Goal: Task Accomplishment & Management: Manage account settings

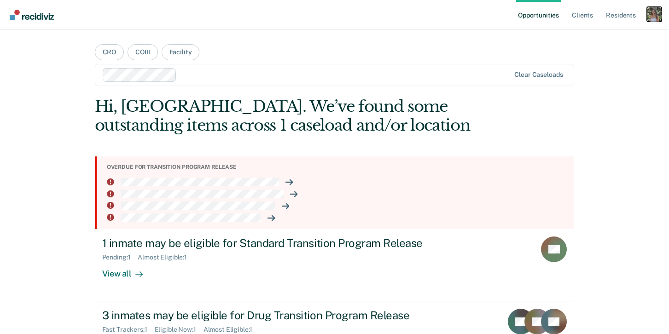
click at [655, 13] on div "Profile dropdown button" at bounding box center [654, 14] width 15 height 15
click at [585, 37] on link "Profile" at bounding box center [617, 38] width 74 height 8
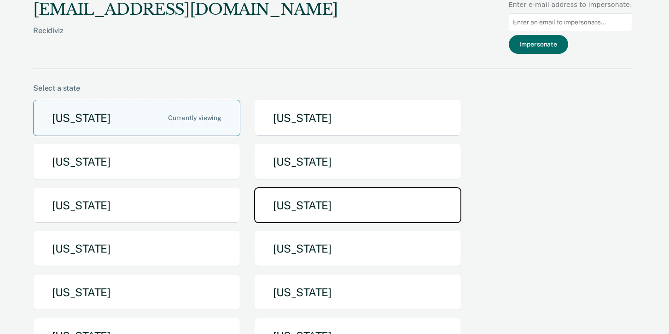
click at [336, 205] on button "[US_STATE]" at bounding box center [357, 205] width 207 height 36
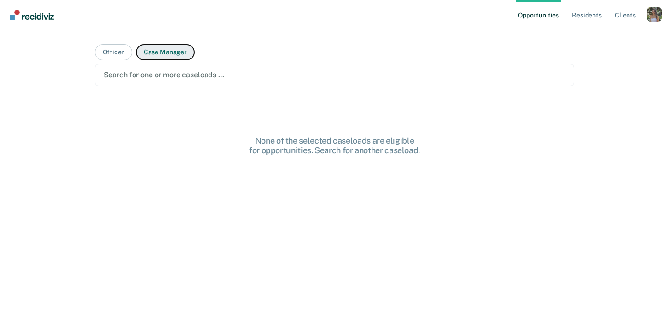
click at [159, 55] on button "Case Manager" at bounding box center [165, 52] width 59 height 16
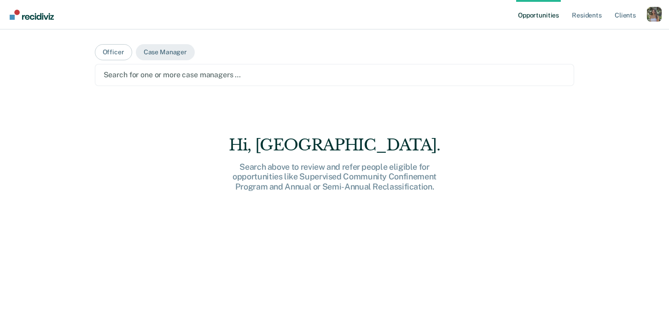
click at [181, 81] on div "Search for one or more case managers …" at bounding box center [335, 75] width 464 height 12
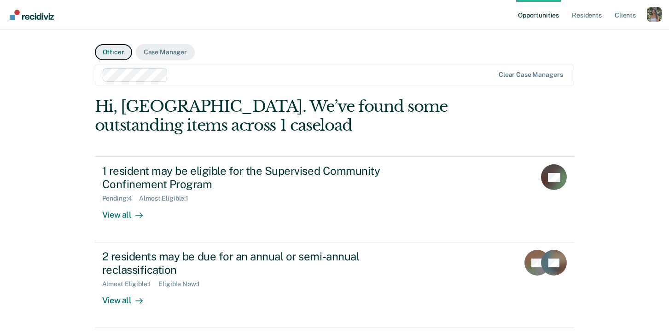
click at [112, 51] on button "Officer" at bounding box center [113, 52] width 37 height 16
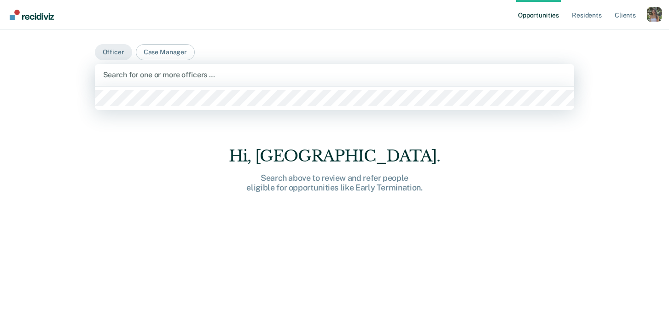
click at [135, 82] on div "Search for one or more officers …" at bounding box center [335, 75] width 480 height 22
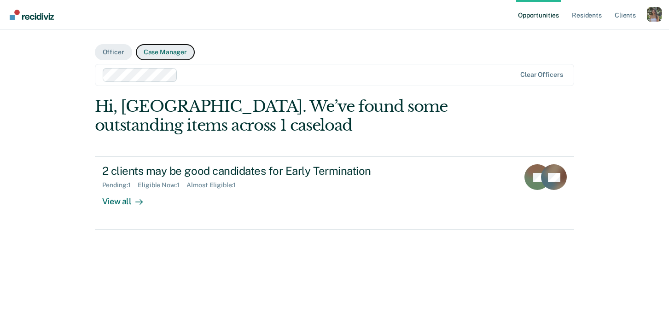
click at [185, 44] on button "Case Manager" at bounding box center [165, 52] width 59 height 16
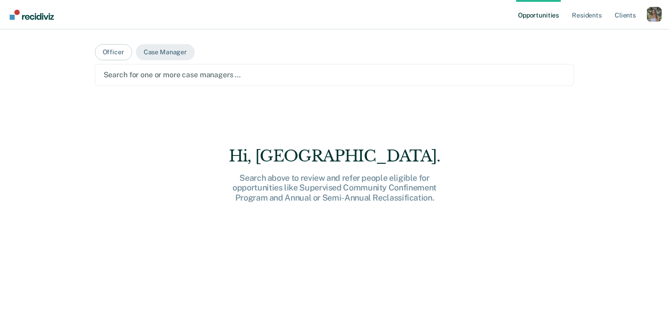
click at [167, 76] on div at bounding box center [335, 75] width 463 height 11
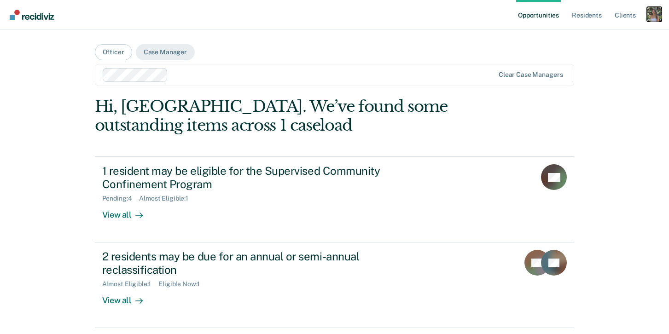
click at [654, 18] on div "Profile dropdown button" at bounding box center [654, 14] width 15 height 15
click at [594, 42] on div "Profile How it works Log Out" at bounding box center [617, 48] width 89 height 45
click at [587, 35] on link "Profile" at bounding box center [617, 38] width 74 height 8
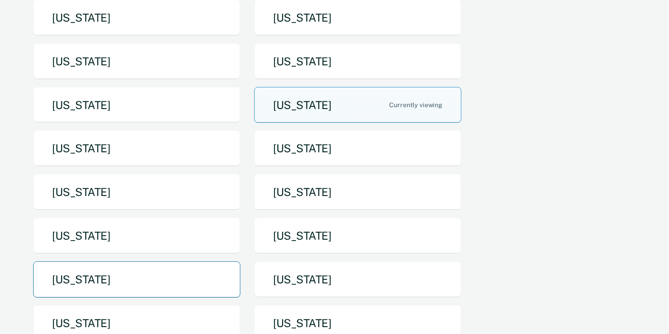
scroll to position [99, 0]
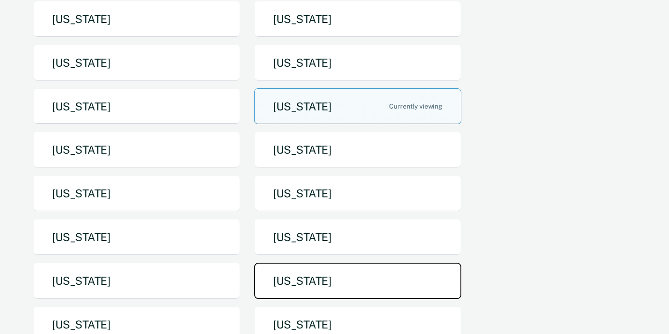
click at [307, 287] on button "[US_STATE]" at bounding box center [357, 281] width 207 height 36
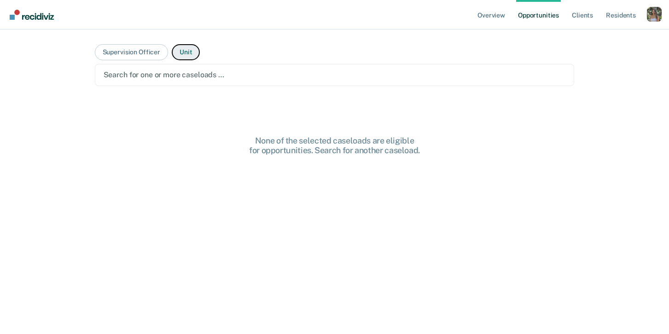
click at [183, 56] on button "Unit" at bounding box center [186, 52] width 28 height 16
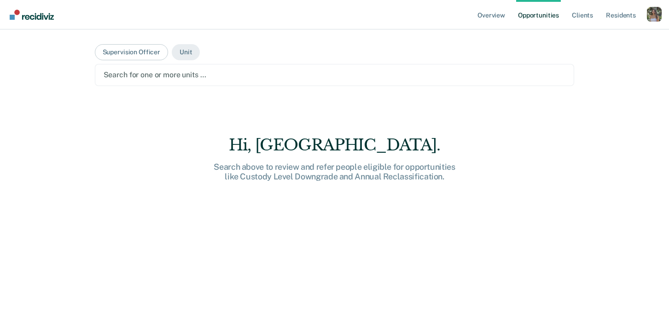
click at [175, 79] on div at bounding box center [335, 75] width 463 height 11
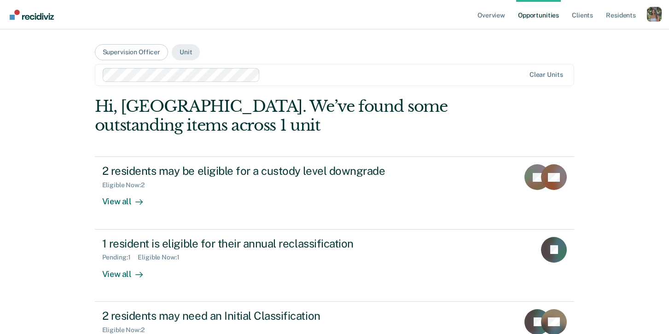
scroll to position [40, 0]
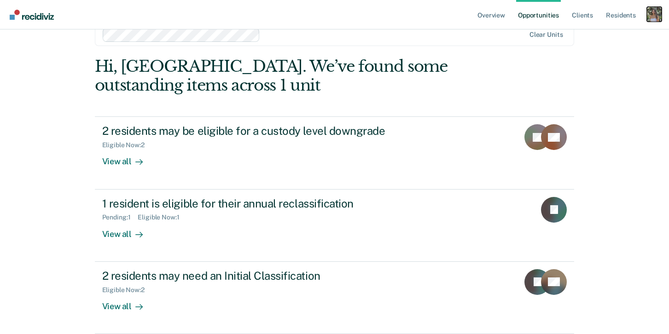
click at [656, 13] on div "Profile dropdown button" at bounding box center [654, 14] width 15 height 15
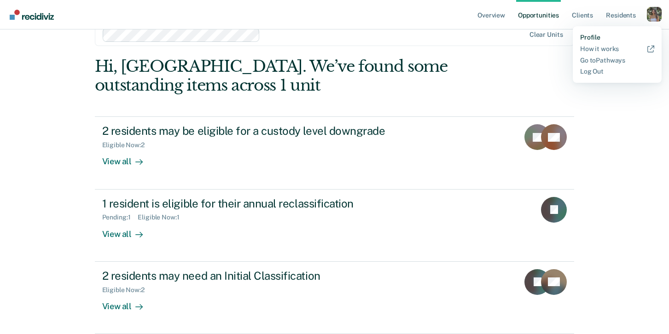
click at [584, 36] on link "Profile" at bounding box center [617, 38] width 74 height 8
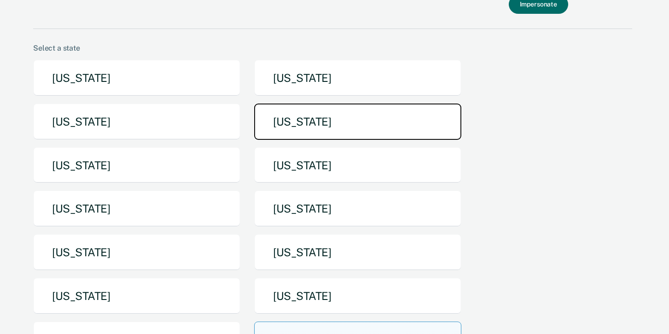
click at [314, 127] on button "[US_STATE]" at bounding box center [357, 122] width 207 height 36
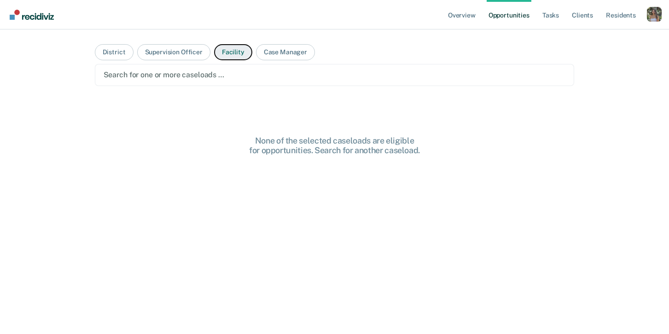
click at [217, 49] on button "Facility" at bounding box center [233, 52] width 38 height 16
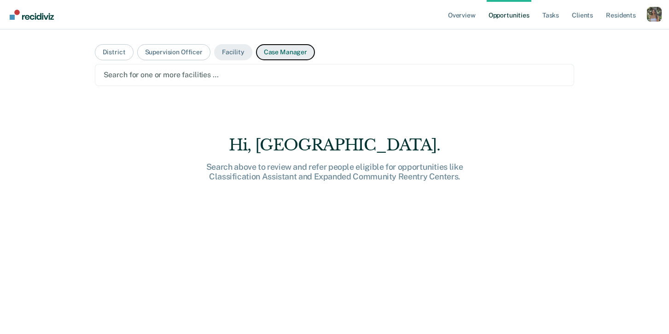
click at [279, 52] on button "Case Manager" at bounding box center [285, 52] width 59 height 16
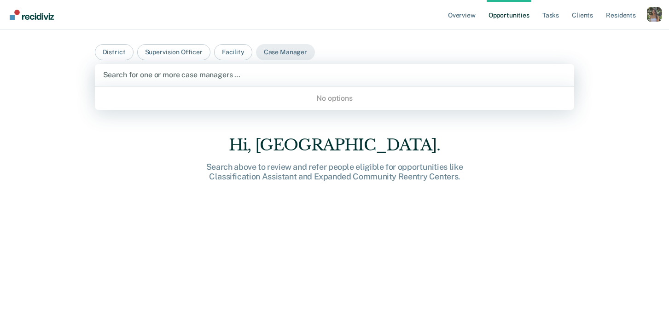
click at [247, 74] on div at bounding box center [334, 75] width 463 height 11
click at [225, 55] on button "Facility" at bounding box center [233, 52] width 38 height 16
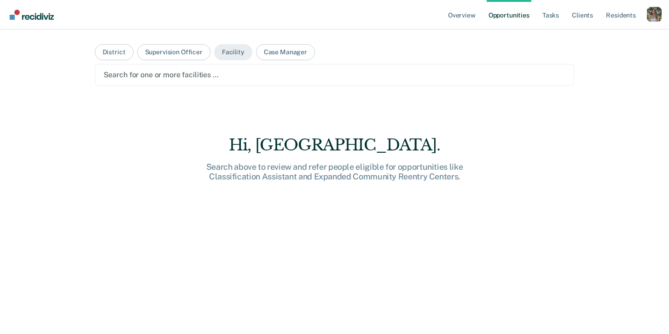
click at [214, 76] on div at bounding box center [335, 75] width 463 height 11
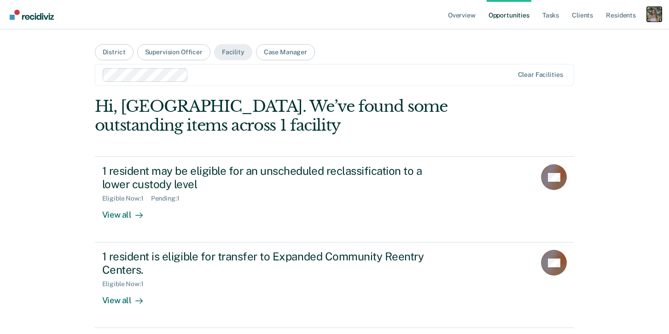
click at [656, 11] on div "Profile dropdown button" at bounding box center [654, 14] width 15 height 15
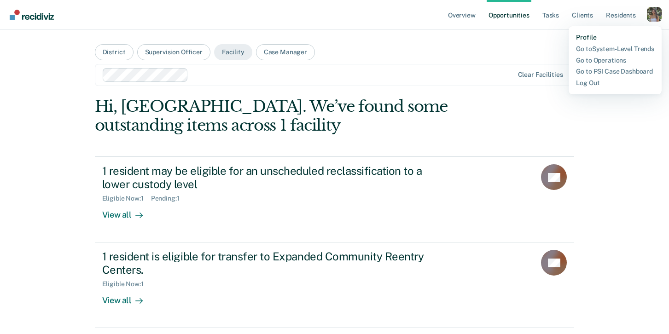
click at [580, 34] on link "Profile" at bounding box center [615, 38] width 78 height 8
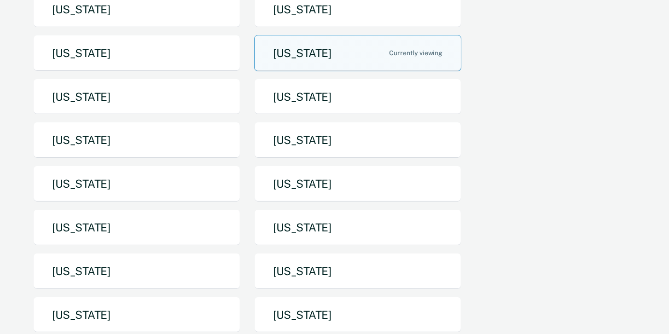
scroll to position [85, 0]
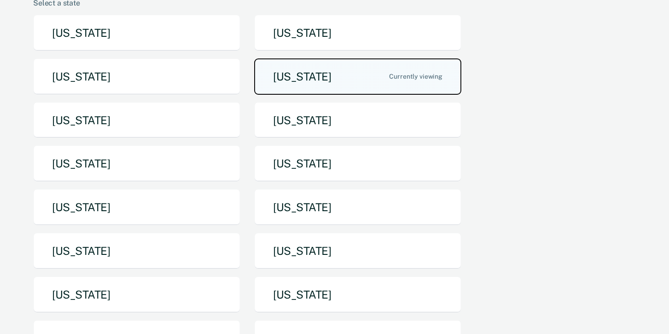
click at [329, 80] on button "[US_STATE]" at bounding box center [357, 77] width 207 height 36
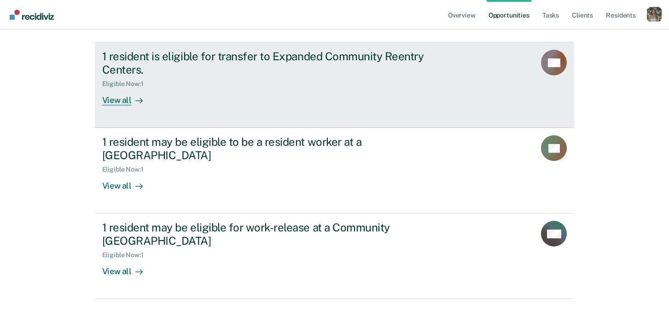
scroll to position [202, 0]
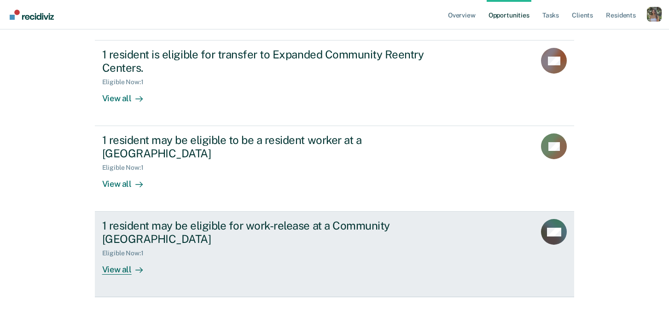
click at [239, 250] on div "Eligible Now : 1" at bounding box center [263, 252] width 323 height 12
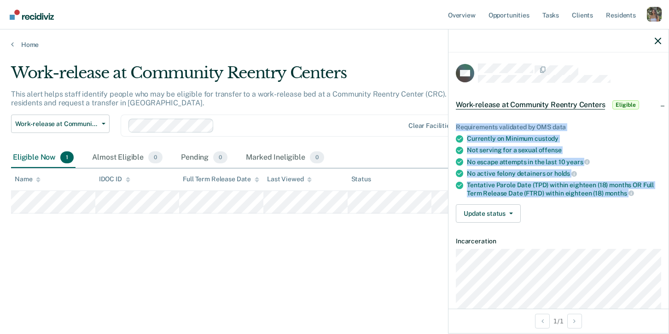
drag, startPoint x: 456, startPoint y: 126, endPoint x: 647, endPoint y: 194, distance: 202.5
click at [650, 194] on ul "Requirements validated by OMS data Currently on Minimum custody Not serving for…" at bounding box center [558, 160] width 205 height 74
click at [510, 205] on button "Update status" at bounding box center [488, 214] width 65 height 18
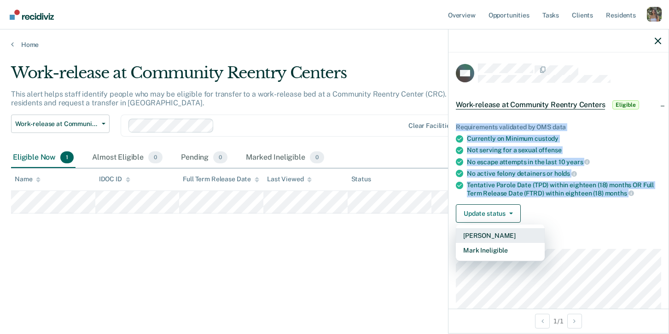
click at [518, 231] on button "[PERSON_NAME]" at bounding box center [500, 235] width 89 height 15
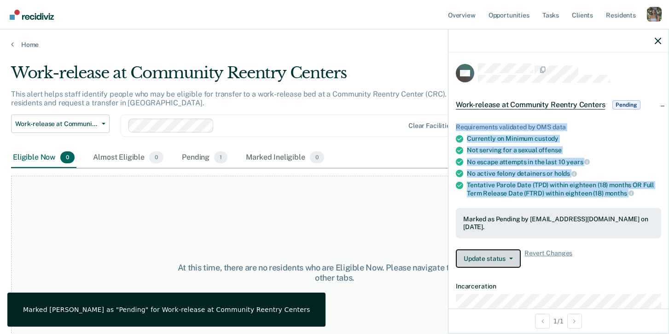
click at [482, 264] on button "Update status" at bounding box center [488, 259] width 65 height 18
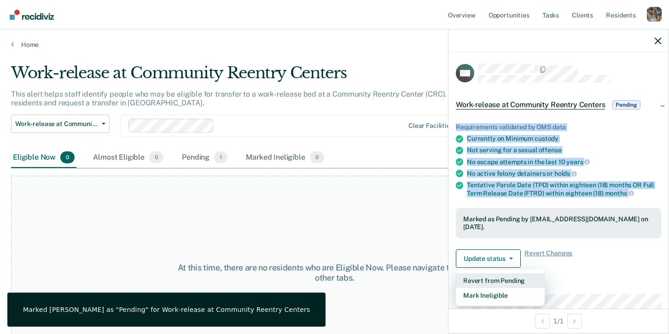
click at [514, 281] on button "Revert from Pending" at bounding box center [500, 281] width 89 height 15
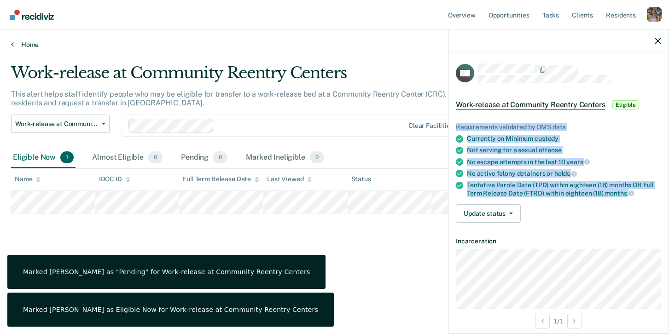
click at [17, 42] on link "Home" at bounding box center [334, 45] width 647 height 8
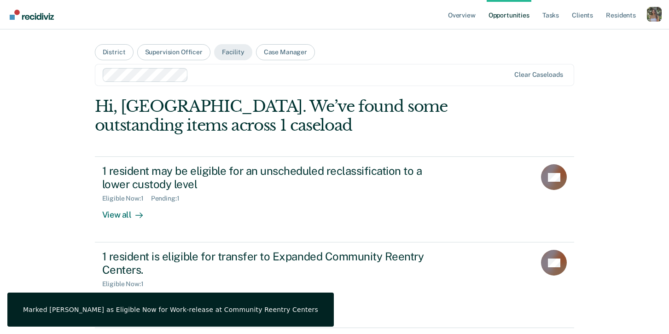
click at [663, 16] on nav "Overview Opportunities Tasks Client s Resident s Profile Go to System-Level Tre…" at bounding box center [334, 14] width 669 height 29
click at [652, 14] on div "Profile dropdown button" at bounding box center [654, 14] width 15 height 15
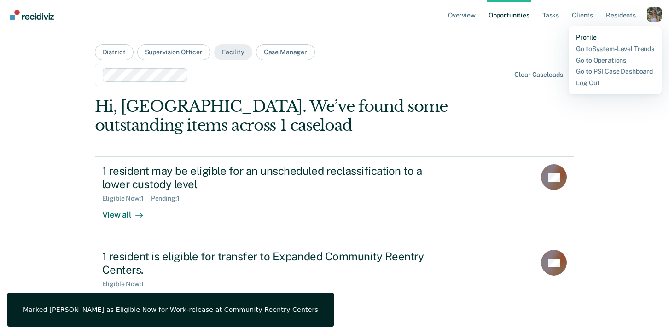
click at [586, 36] on link "Profile" at bounding box center [615, 38] width 78 height 8
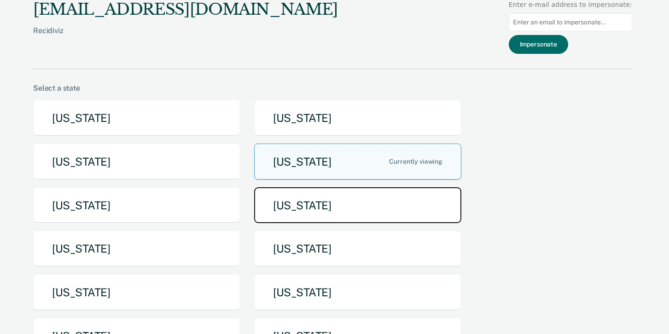
click at [331, 202] on button "[US_STATE]" at bounding box center [357, 205] width 207 height 36
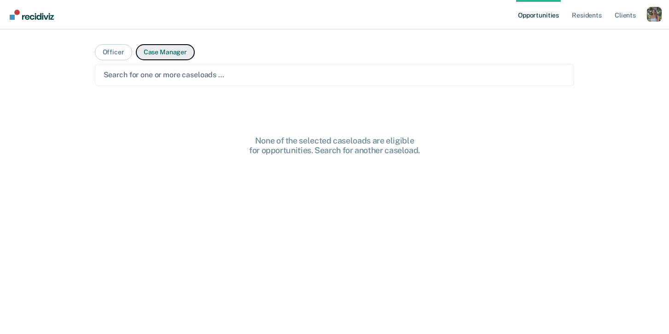
click at [158, 52] on button "Case Manager" at bounding box center [165, 52] width 59 height 16
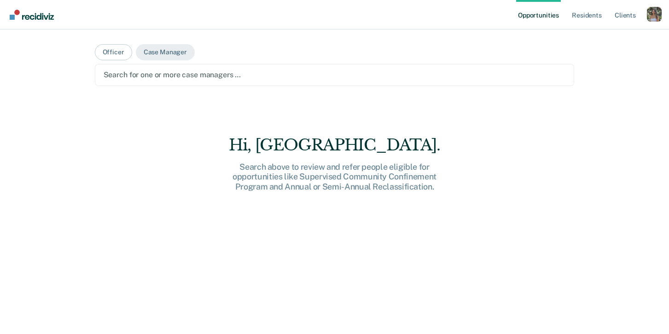
click at [155, 81] on div "Search for one or more case managers …" at bounding box center [335, 75] width 464 height 12
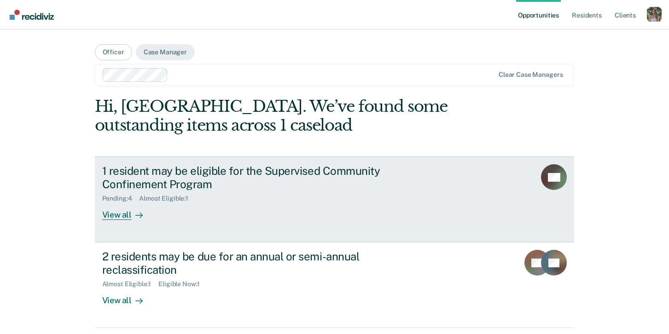
click at [302, 184] on div "1 resident may be eligible for the Supervised Community Confinement Program" at bounding box center [263, 177] width 323 height 27
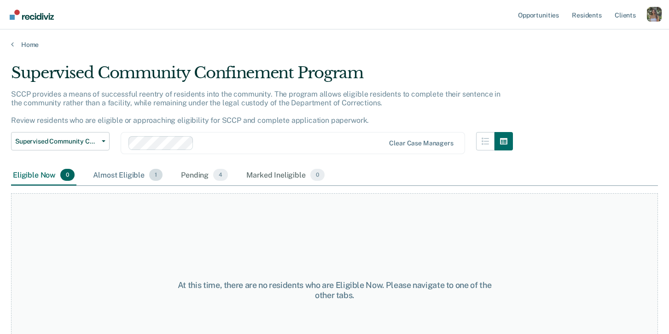
click at [131, 177] on div "Almost Eligible 1" at bounding box center [127, 175] width 73 height 20
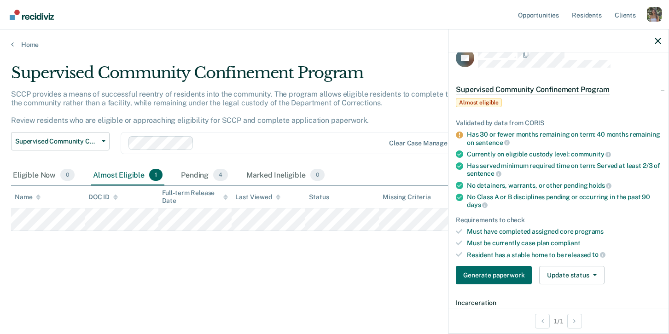
scroll to position [19, 0]
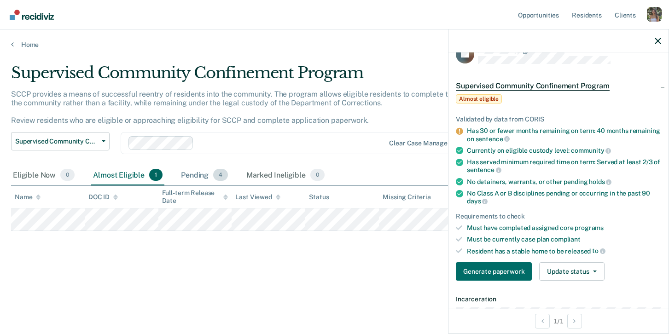
click at [196, 175] on div "Pending 4" at bounding box center [204, 175] width 51 height 20
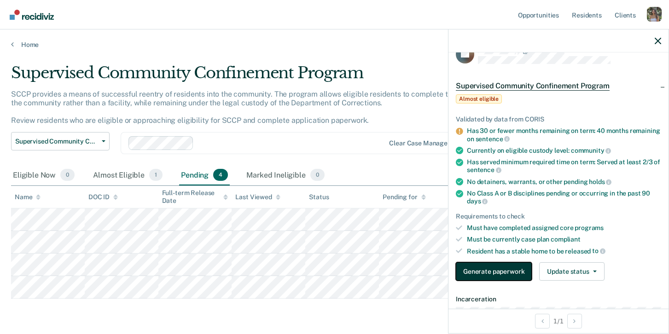
click at [513, 276] on button "Generate paperwork" at bounding box center [494, 272] width 76 height 18
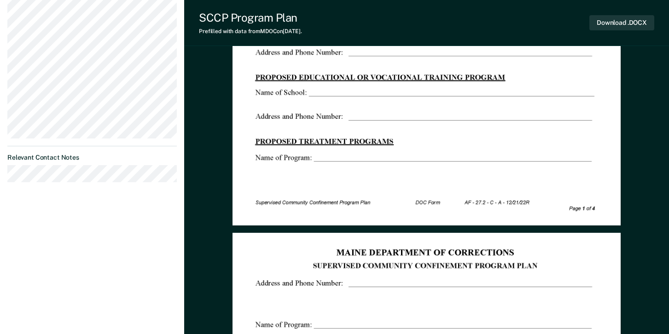
scroll to position [357, 0]
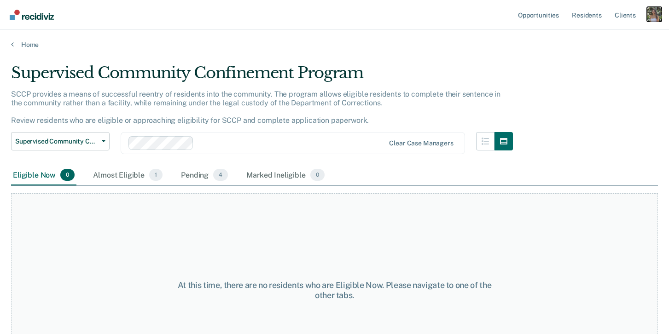
click at [650, 15] on div "Profile dropdown button" at bounding box center [654, 14] width 15 height 15
click at [597, 36] on link "Profile" at bounding box center [617, 38] width 74 height 8
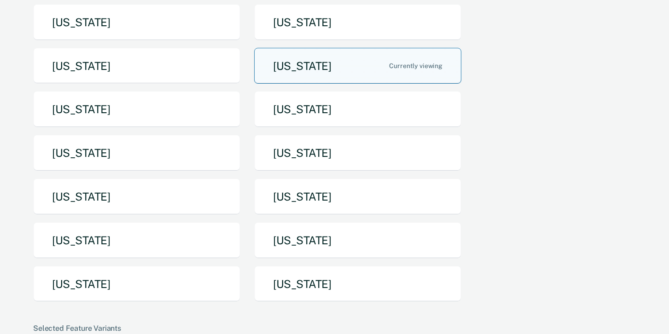
scroll to position [141, 0]
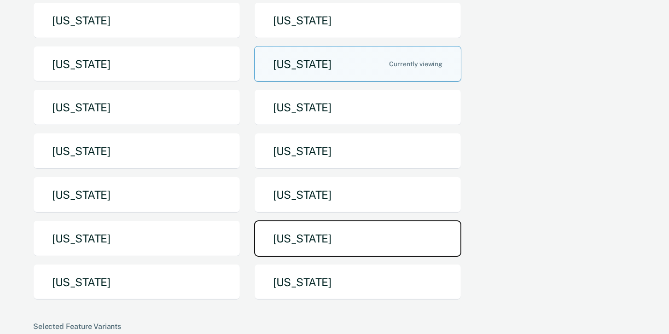
click at [333, 254] on button "[US_STATE]" at bounding box center [357, 239] width 207 height 36
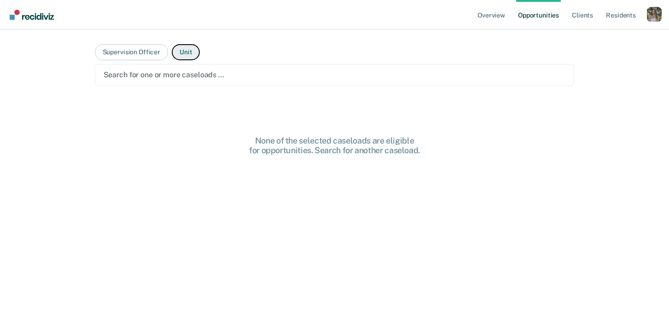
click at [194, 55] on button "Unit" at bounding box center [186, 52] width 28 height 16
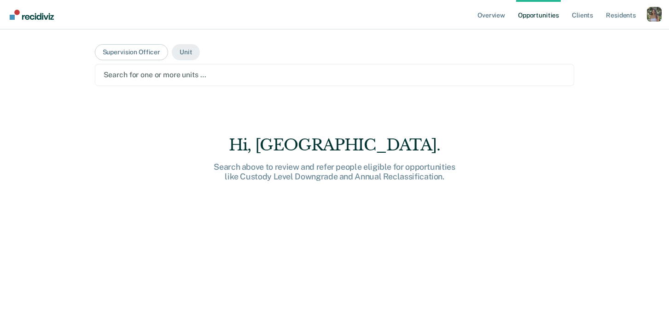
click at [187, 75] on div at bounding box center [335, 75] width 463 height 11
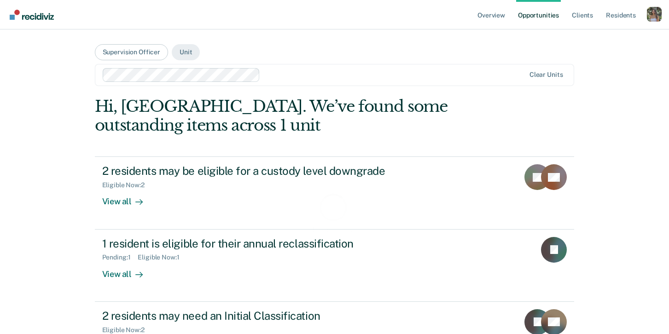
scroll to position [40, 0]
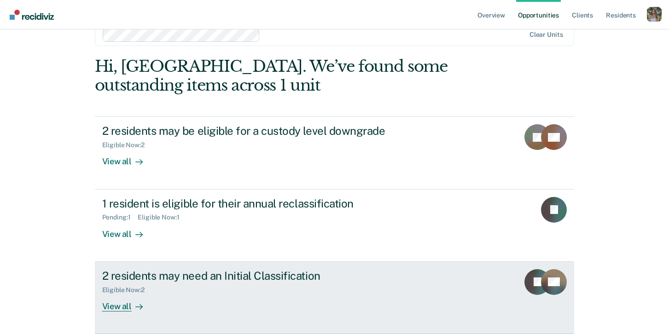
click at [265, 293] on div "Eligible Now : 2" at bounding box center [263, 289] width 323 height 12
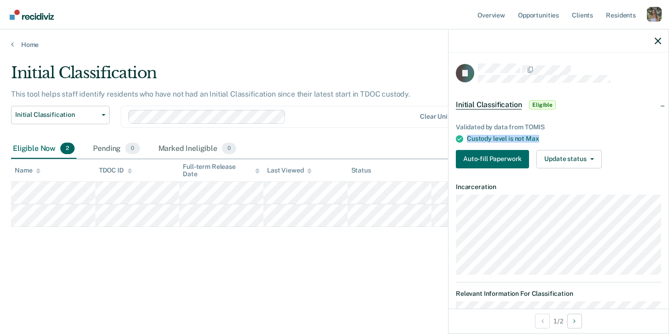
drag, startPoint x: 545, startPoint y: 140, endPoint x: 457, endPoint y: 140, distance: 88.4
click at [457, 140] on li "Custody level is not Max" at bounding box center [558, 139] width 205 height 8
click at [502, 151] on button "Auto-fill Paperwork" at bounding box center [492, 159] width 73 height 18
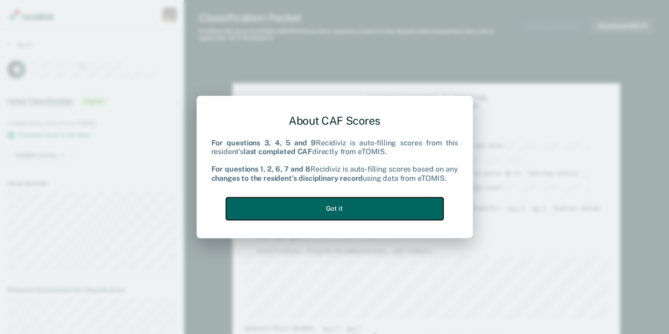
click at [307, 200] on button "Got it" at bounding box center [334, 209] width 217 height 23
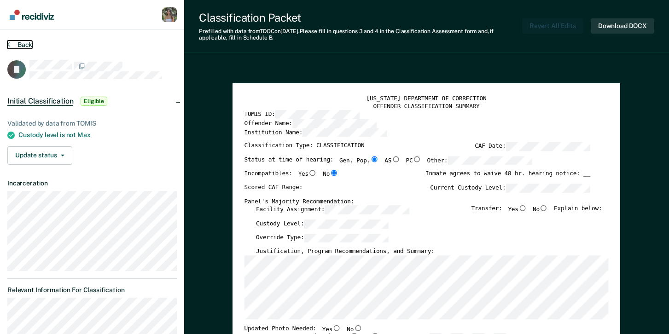
click at [9, 43] on icon at bounding box center [8, 44] width 3 height 7
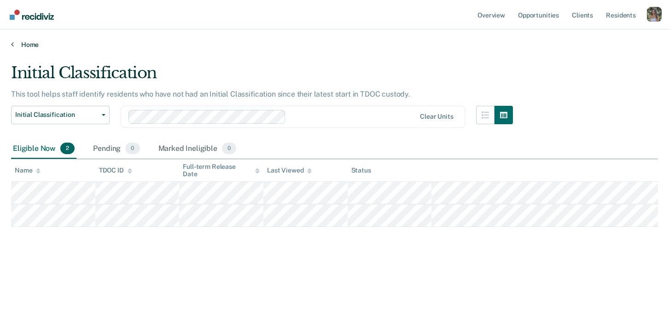
click at [13, 41] on link "Home" at bounding box center [334, 45] width 647 height 8
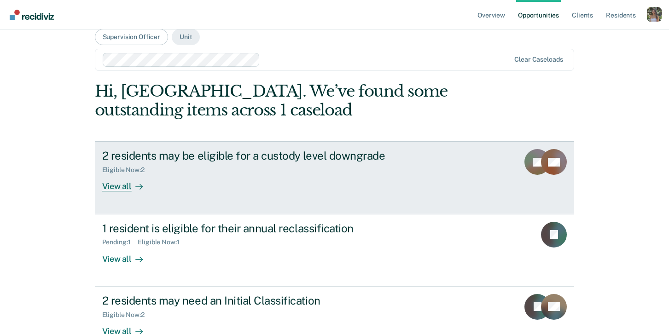
scroll to position [18, 0]
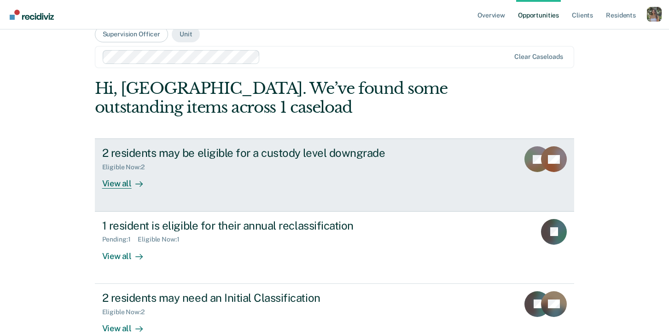
click at [212, 182] on div "2 residents may be eligible for a custody level downgrade Eligible Now : 2 View…" at bounding box center [274, 167] width 345 height 42
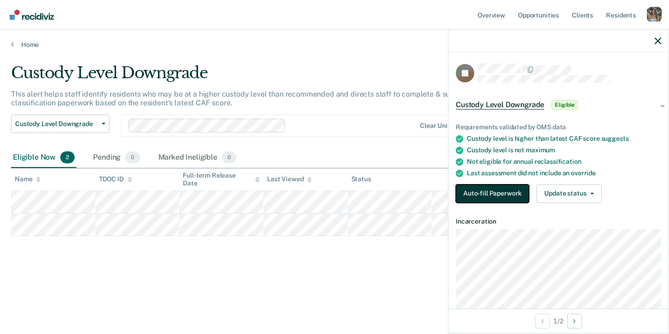
click at [499, 194] on button "Auto-fill Paperwork" at bounding box center [492, 194] width 73 height 18
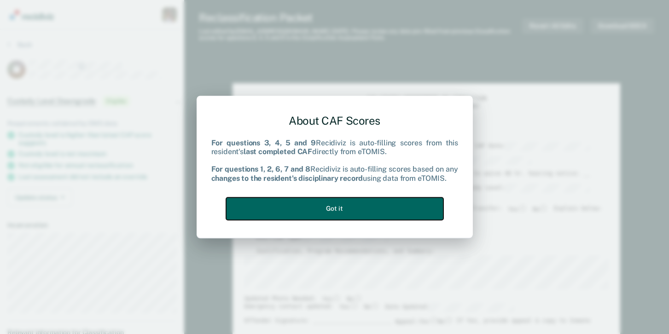
click at [335, 204] on button "Got it" at bounding box center [334, 209] width 217 height 23
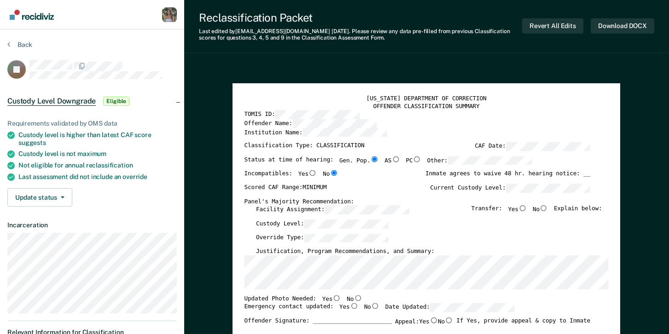
scroll to position [77, 0]
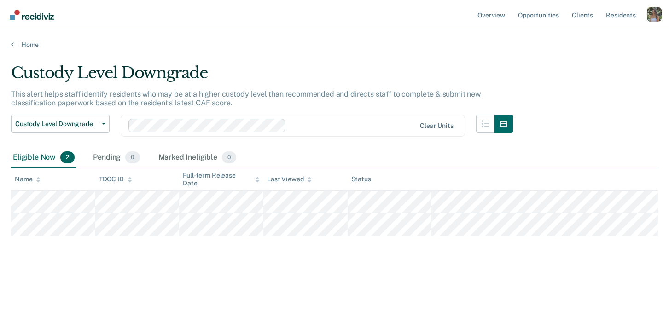
click at [654, 6] on div "Overview Opportunities Client s Resident s Profile How it works Go to Pathways …" at bounding box center [569, 14] width 186 height 29
click at [654, 15] on div "Profile dropdown button" at bounding box center [654, 14] width 15 height 15
click at [584, 31] on div "Profile How it works Go to Pathways Log Out" at bounding box center [617, 54] width 89 height 57
click at [589, 38] on link "Profile" at bounding box center [617, 38] width 74 height 8
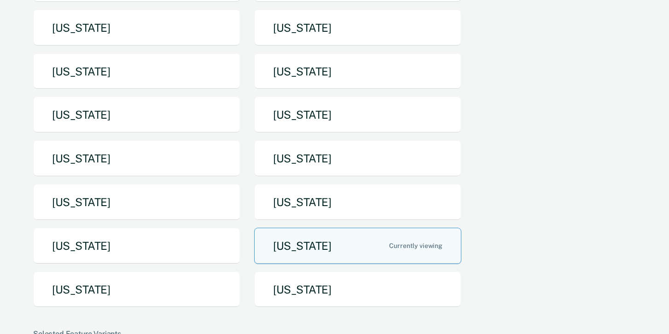
scroll to position [158, 0]
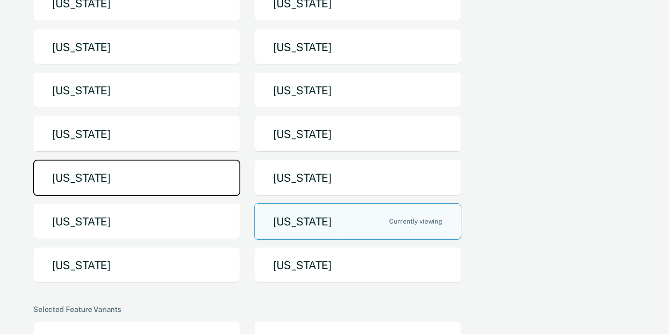
click at [114, 186] on button "[US_STATE]" at bounding box center [136, 178] width 207 height 36
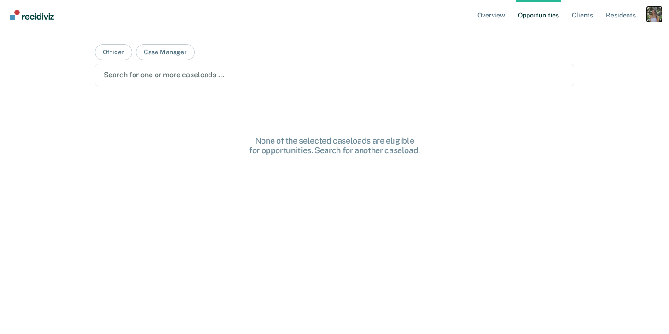
click at [660, 17] on div "Profile dropdown button" at bounding box center [654, 14] width 15 height 15
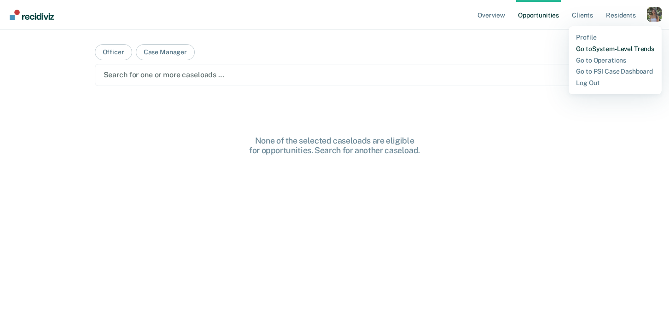
click at [646, 48] on link "Go to System-Level Trends" at bounding box center [615, 49] width 78 height 8
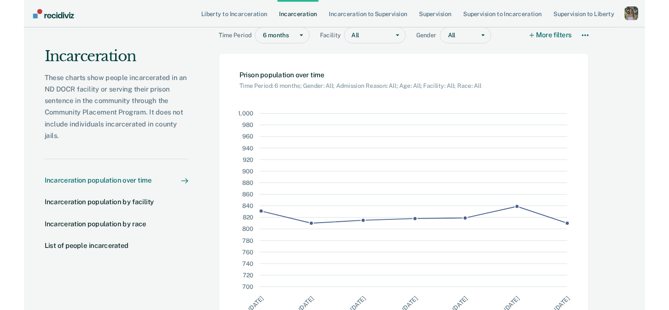
scroll to position [22, 0]
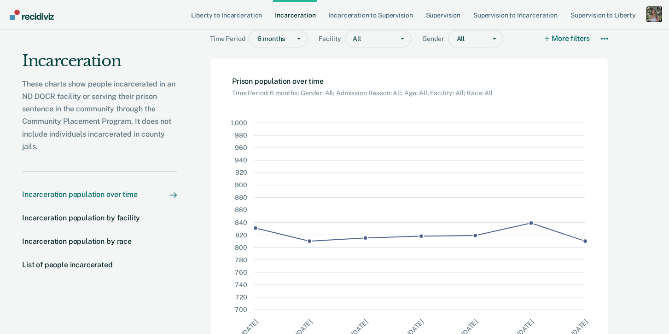
click at [656, 15] on div "Profile dropdown button" at bounding box center [654, 14] width 15 height 15
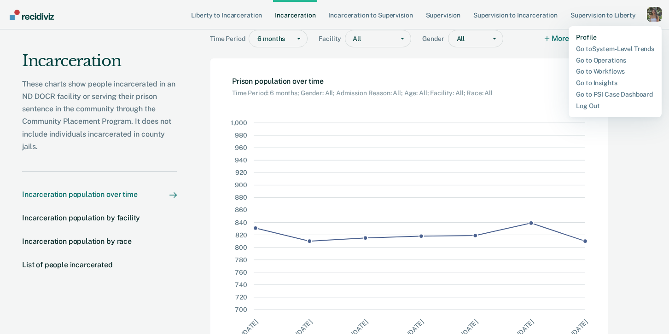
click at [580, 36] on link "Profile" at bounding box center [615, 38] width 78 height 8
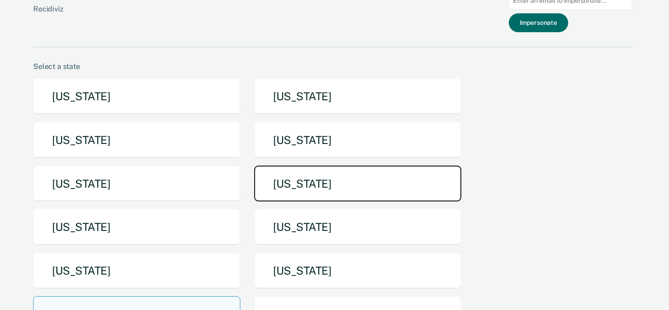
click at [334, 192] on button "[US_STATE]" at bounding box center [357, 184] width 207 height 36
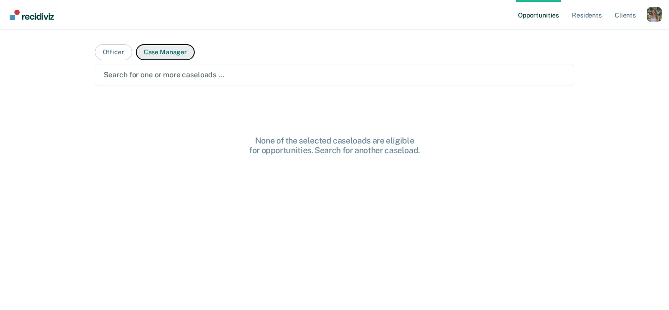
click at [170, 52] on button "Case Manager" at bounding box center [165, 52] width 59 height 16
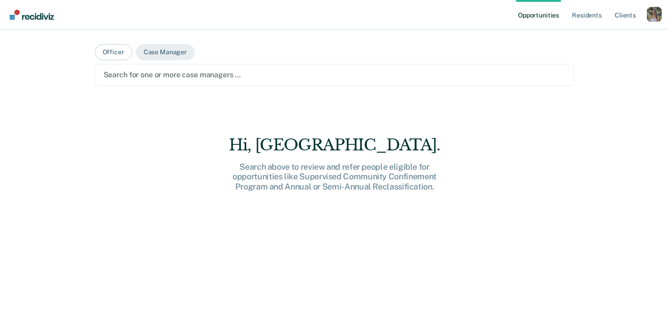
click at [162, 73] on div at bounding box center [335, 75] width 463 height 11
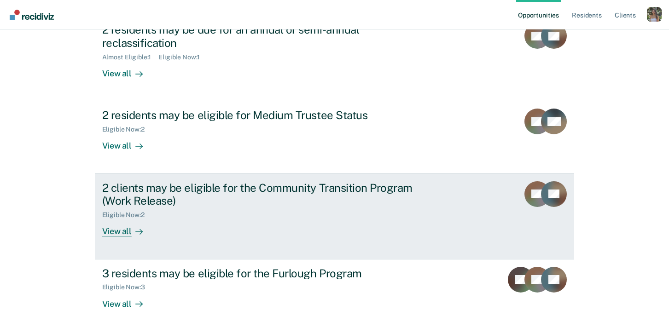
scroll to position [248, 0]
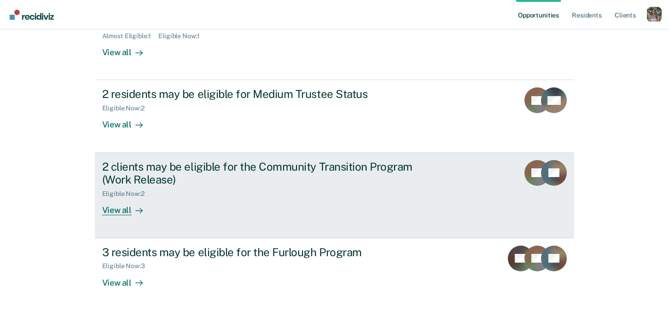
click at [199, 185] on div "2 clients may be eligible for the Community Transition Program (Work Release)" at bounding box center [263, 173] width 323 height 27
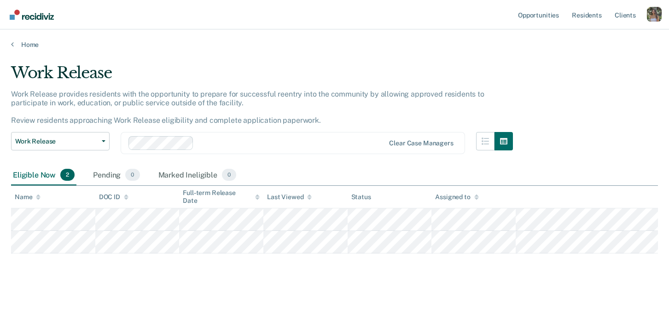
scroll to position [9, 0]
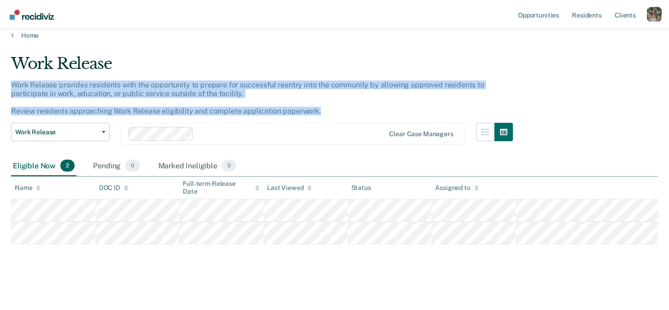
drag, startPoint x: 13, startPoint y: 82, endPoint x: 340, endPoint y: 111, distance: 327.4
click at [340, 111] on div "Work Release provides residents with the opportunity to prepare for successful …" at bounding box center [262, 102] width 502 height 43
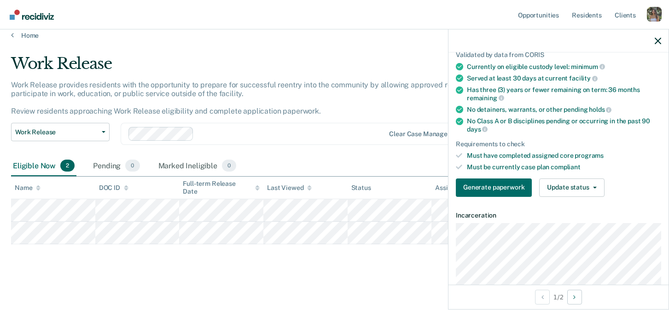
scroll to position [76, 0]
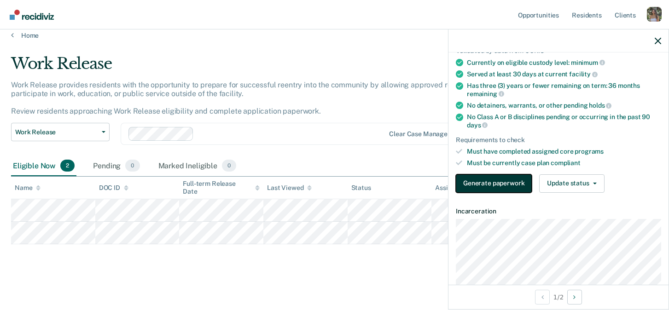
click at [506, 184] on button "Generate paperwork" at bounding box center [494, 184] width 76 height 18
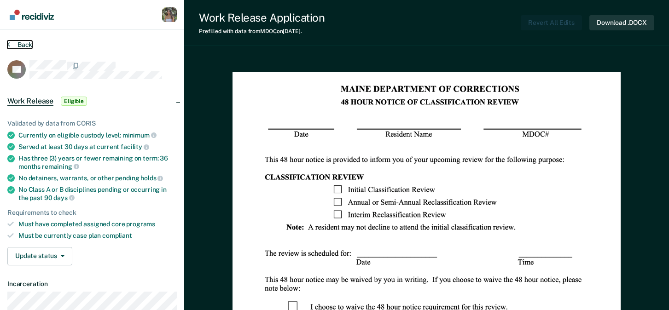
click at [12, 46] on button "Back" at bounding box center [19, 45] width 25 height 8
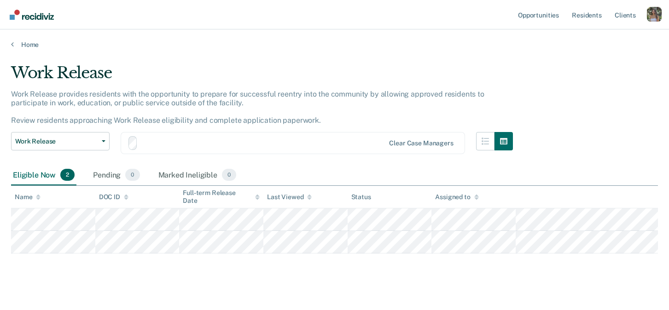
scroll to position [9, 0]
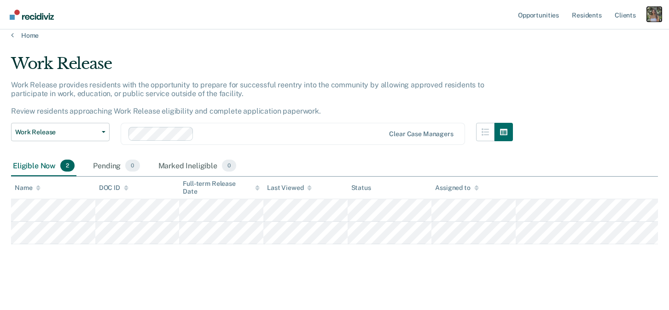
click at [653, 17] on div "Profile dropdown button" at bounding box center [654, 14] width 15 height 15
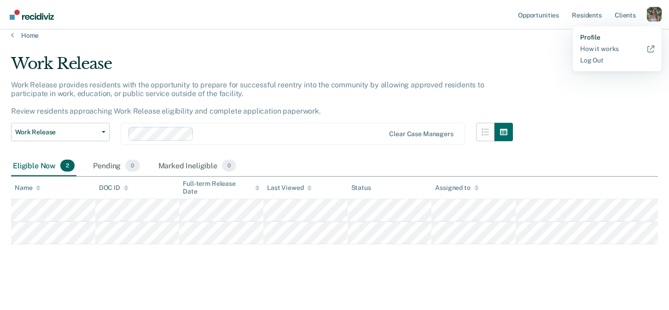
click at [593, 39] on link "Profile" at bounding box center [617, 38] width 74 height 8
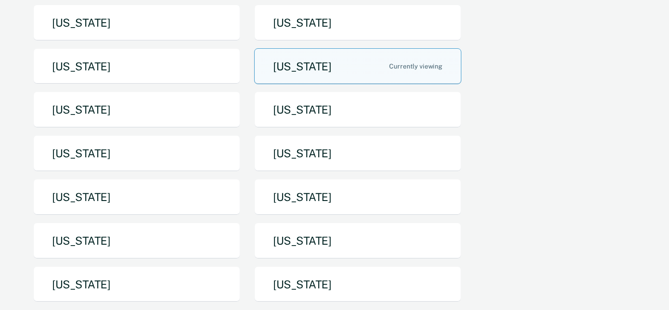
scroll to position [157, 0]
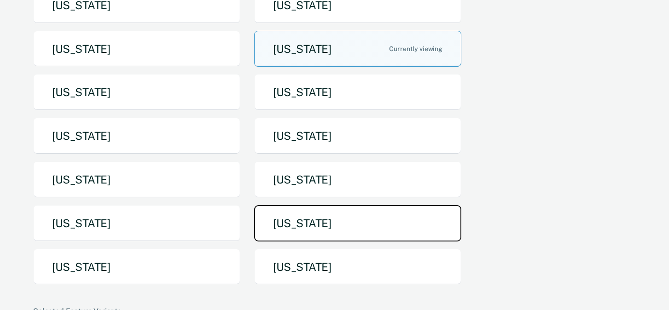
click at [281, 217] on button "[US_STATE]" at bounding box center [357, 223] width 207 height 36
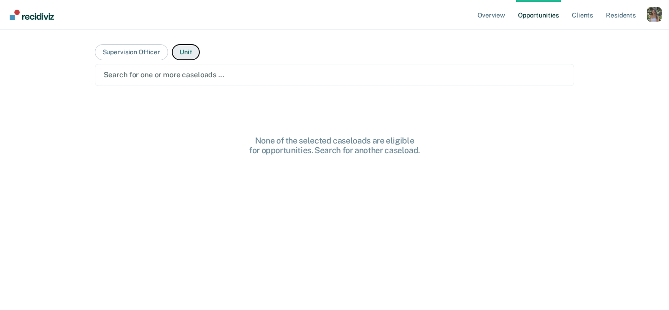
click at [185, 48] on button "Unit" at bounding box center [186, 52] width 28 height 16
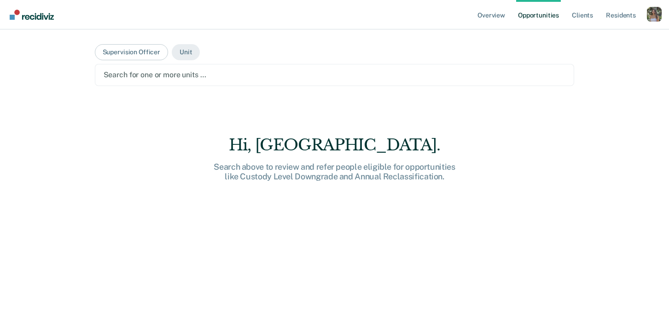
click at [191, 72] on div at bounding box center [335, 75] width 463 height 11
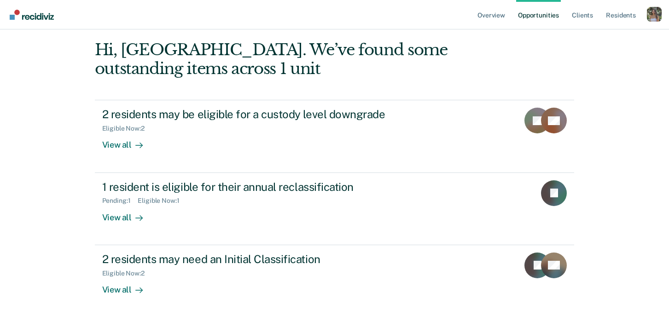
scroll to position [58, 0]
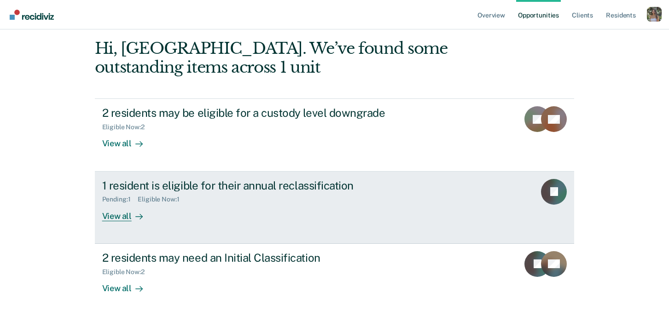
click at [306, 180] on div "1 resident is eligible for their annual reclassification" at bounding box center [263, 185] width 323 height 13
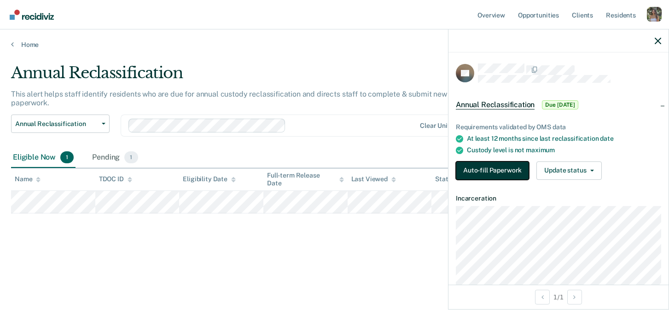
click at [510, 170] on button "Auto-fill Paperwork" at bounding box center [492, 171] width 73 height 18
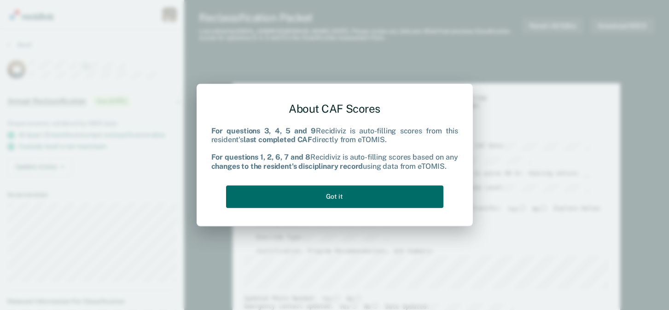
type textarea "x"
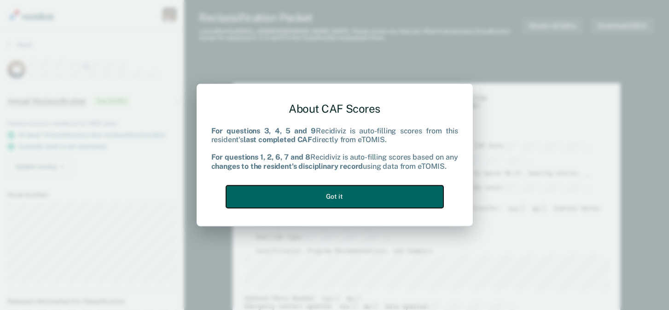
click at [406, 196] on button "Got it" at bounding box center [334, 197] width 217 height 23
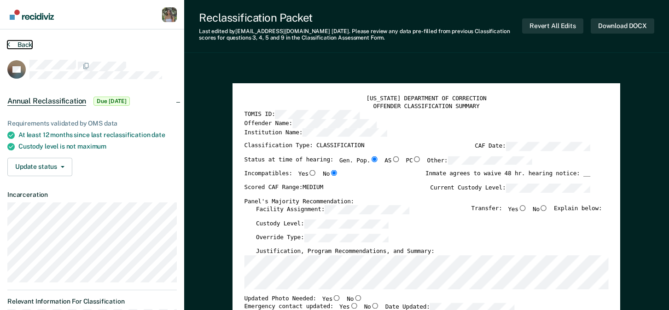
click at [25, 45] on button "Back" at bounding box center [19, 45] width 25 height 8
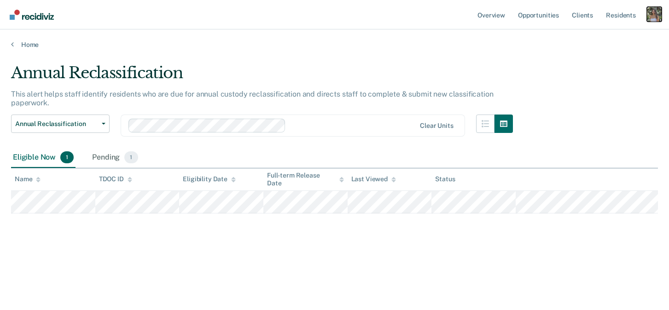
click at [655, 18] on div "Profile dropdown button" at bounding box center [654, 14] width 15 height 15
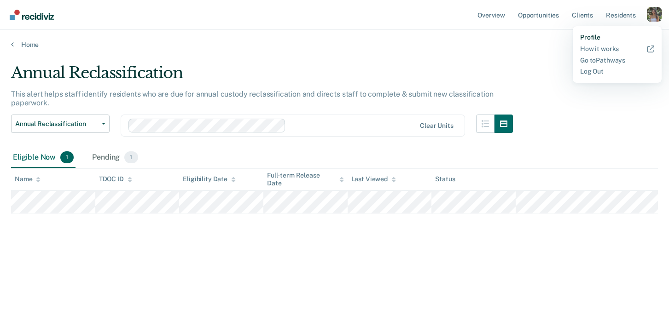
click at [590, 38] on link "Profile" at bounding box center [617, 38] width 74 height 8
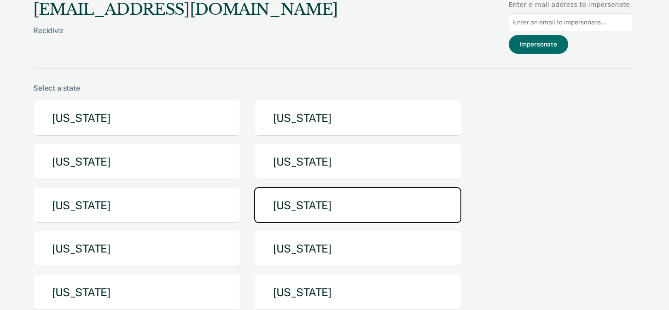
click at [436, 196] on button "[US_STATE]" at bounding box center [357, 205] width 207 height 36
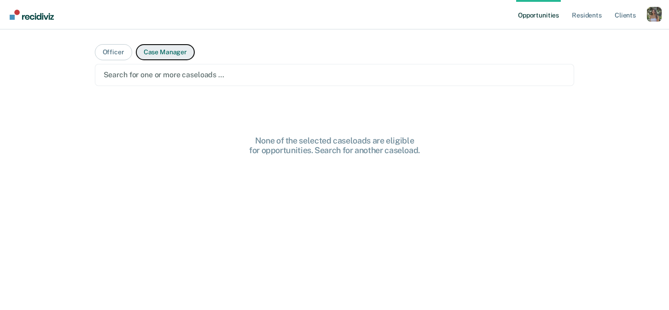
click at [174, 51] on button "Case Manager" at bounding box center [165, 52] width 59 height 16
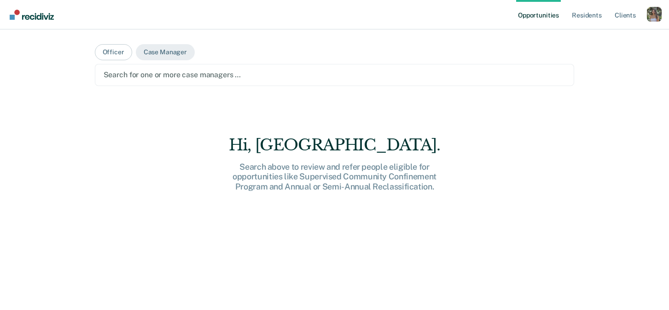
click at [164, 76] on div at bounding box center [335, 75] width 463 height 11
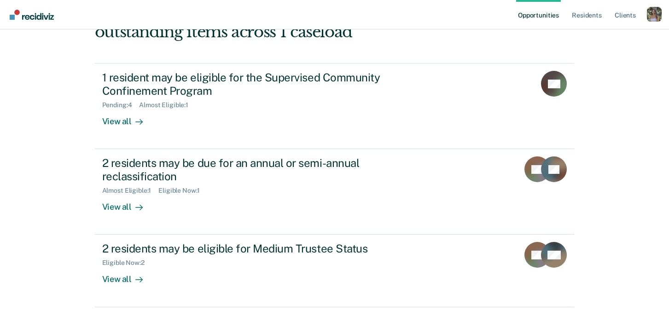
scroll to position [95, 0]
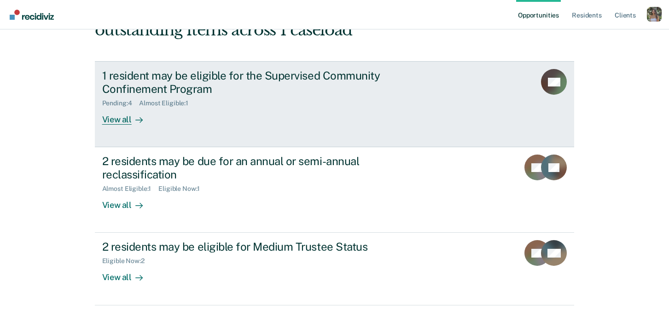
click at [158, 116] on div "1 resident may be eligible for the Supervised Community Confinement Program Pen…" at bounding box center [274, 97] width 345 height 56
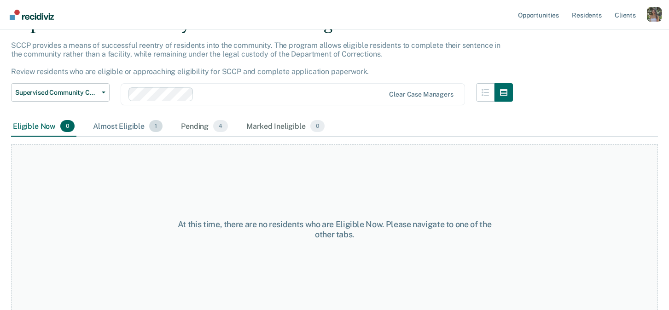
scroll to position [53, 0]
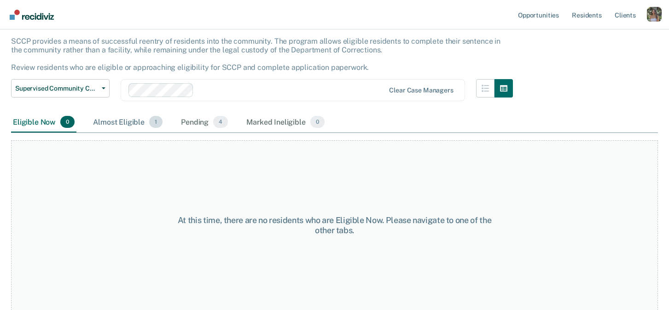
click at [125, 125] on div "Almost Eligible 1" at bounding box center [127, 122] width 73 height 20
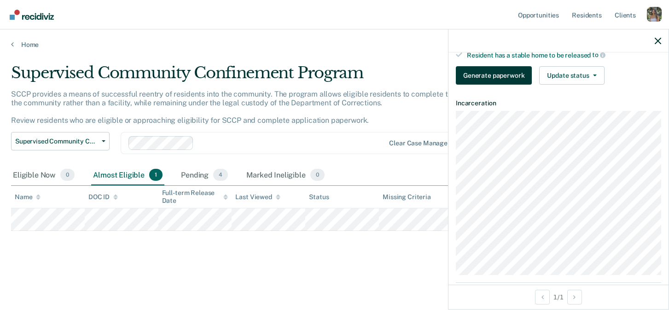
scroll to position [244, 0]
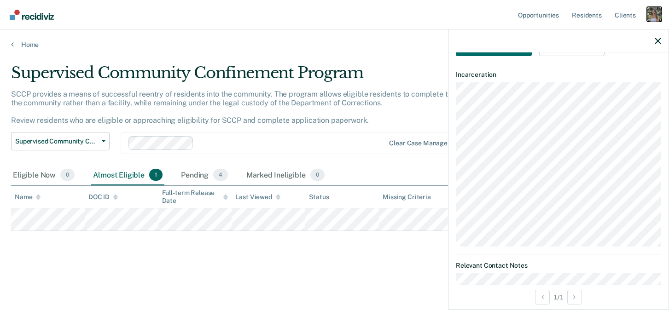
click at [657, 16] on div "Profile dropdown button" at bounding box center [654, 14] width 15 height 15
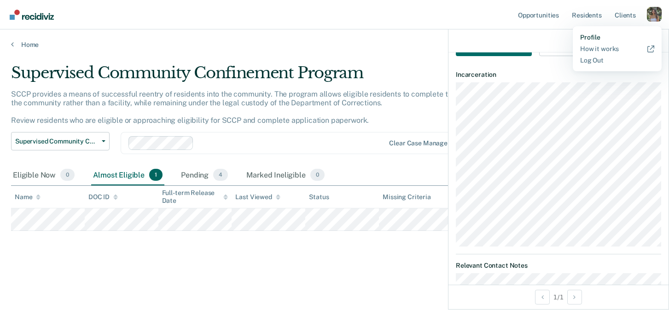
click at [592, 38] on link "Profile" at bounding box center [617, 38] width 74 height 8
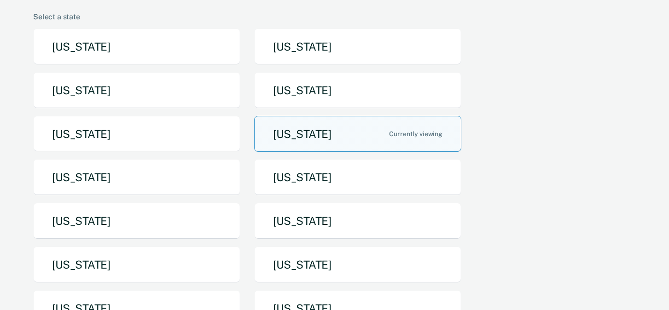
scroll to position [72, 0]
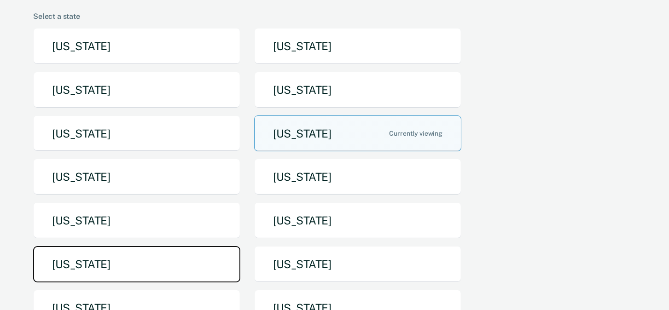
click at [159, 273] on button "[US_STATE]" at bounding box center [136, 264] width 207 height 36
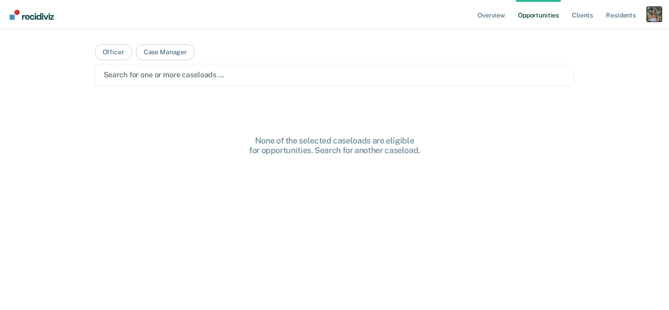
click at [655, 15] on div "Profile dropdown button" at bounding box center [654, 14] width 15 height 15
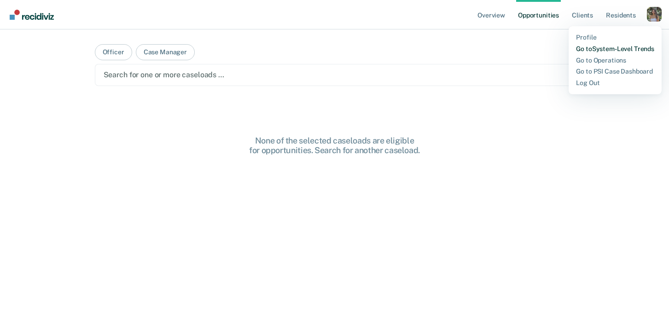
click at [601, 47] on link "Go to System-Level Trends" at bounding box center [615, 49] width 78 height 8
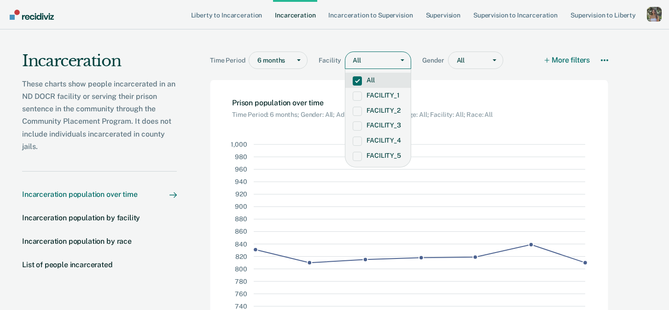
click at [392, 60] on div "All" at bounding box center [369, 60] width 49 height 13
click at [464, 70] on div "Gender All" at bounding box center [468, 62] width 92 height 21
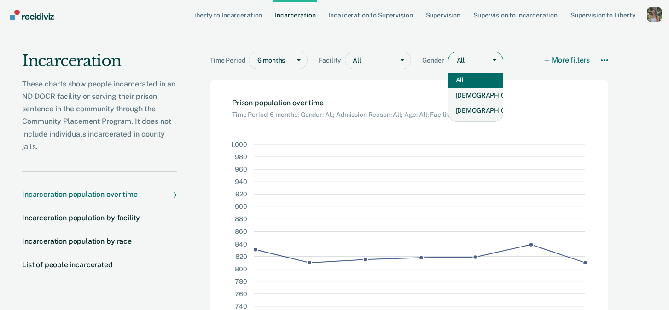
click at [476, 61] on div at bounding box center [469, 61] width 25 height 10
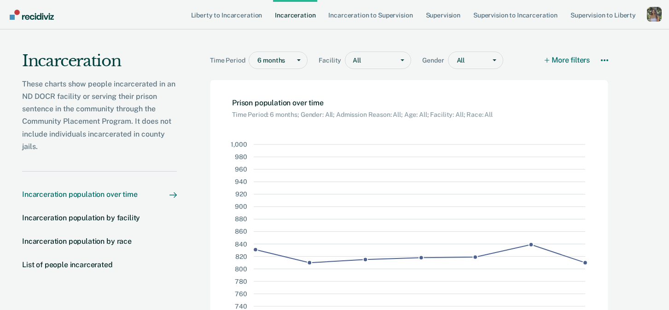
click at [514, 50] on div "Time Period 6 months Facility All Gender All More filters Download Data How it …" at bounding box center [409, 54] width 398 height 51
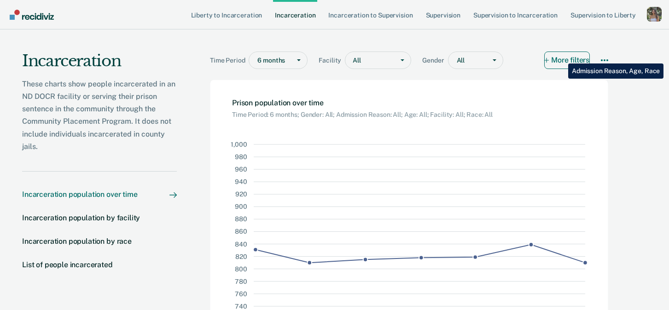
click at [562, 57] on button "More filters" at bounding box center [568, 61] width 46 height 18
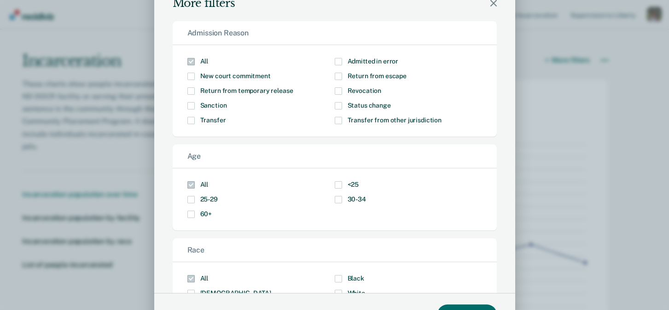
click at [492, 4] on icon "Modal" at bounding box center [494, 3] width 6 height 6
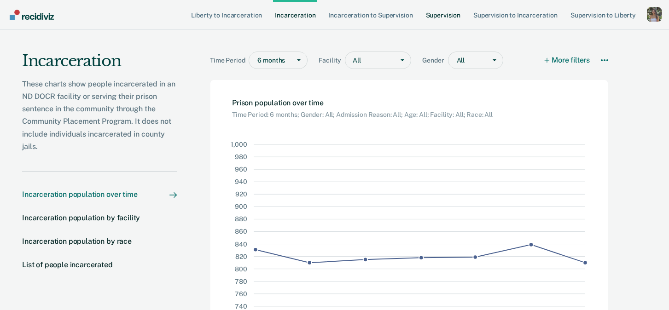
click at [442, 14] on link "Supervision" at bounding box center [443, 14] width 38 height 29
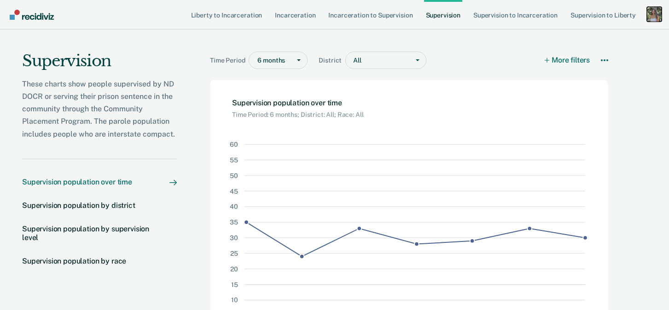
click at [654, 18] on div "Profile dropdown button" at bounding box center [654, 14] width 15 height 15
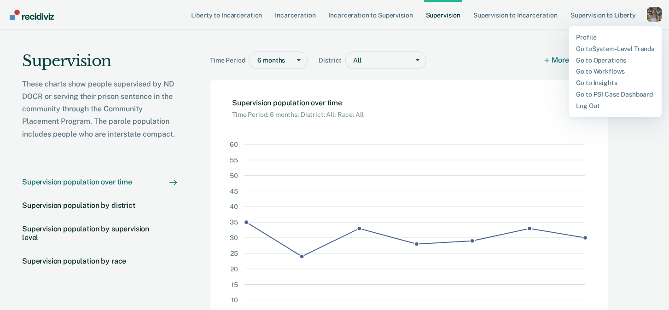
click at [631, 130] on div "Time Period 6 months District All More filters Download Data How it works Super…" at bounding box center [411, 203] width 468 height 348
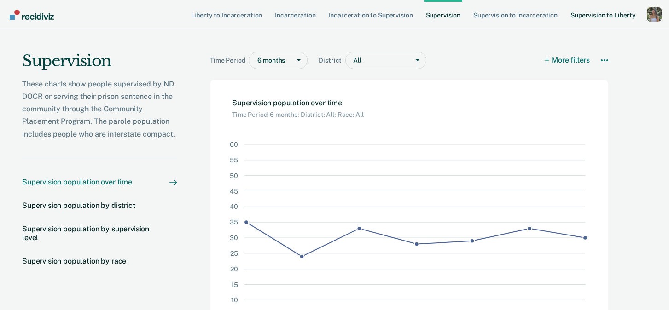
click at [594, 13] on link "Supervision to Liberty" at bounding box center [603, 14] width 69 height 29
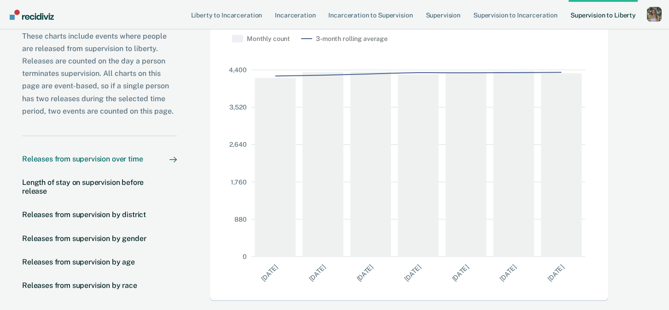
scroll to position [121, 0]
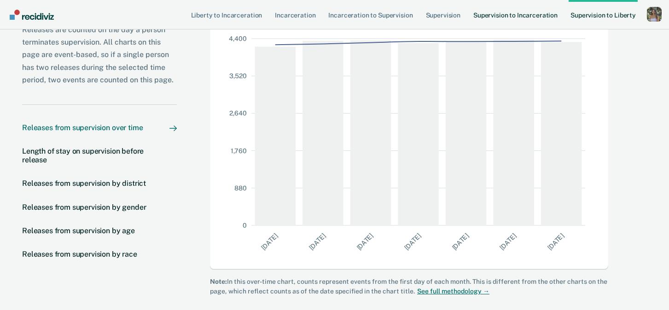
click at [501, 18] on link "Supervision to Incarceration" at bounding box center [516, 14] width 88 height 29
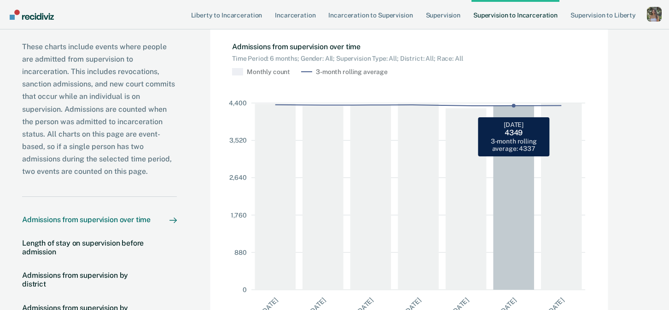
scroll to position [53, 0]
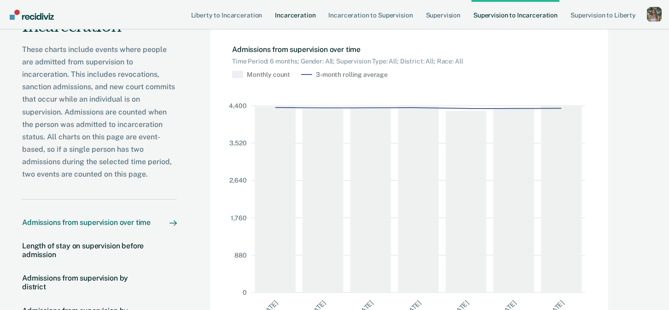
click at [299, 15] on link "Incarceration" at bounding box center [295, 14] width 44 height 29
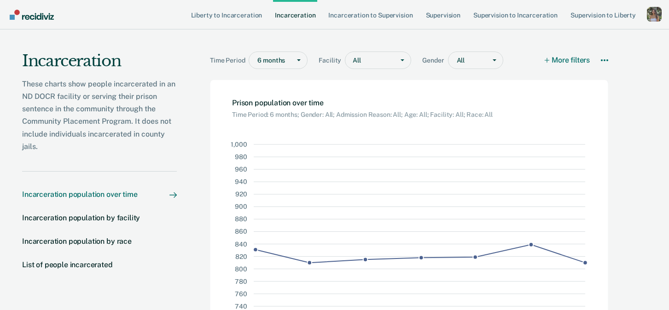
scroll to position [28, 0]
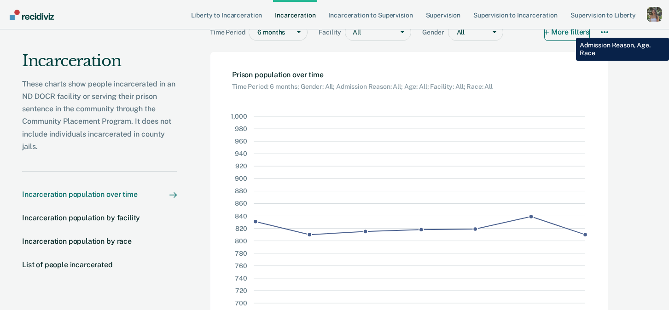
click at [569, 31] on button "More filters" at bounding box center [568, 32] width 46 height 18
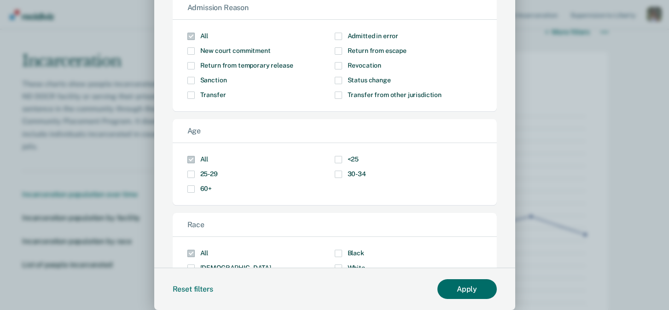
scroll to position [0, 0]
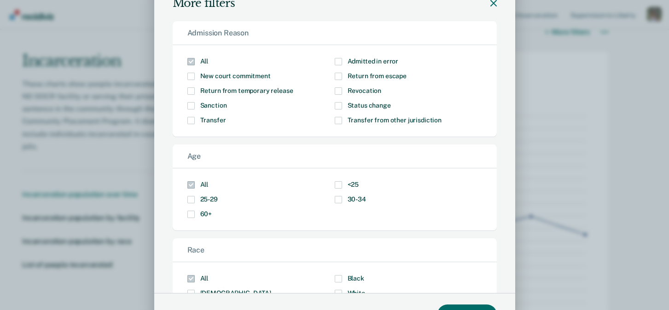
click at [492, 4] on icon "Modal" at bounding box center [494, 3] width 6 height 6
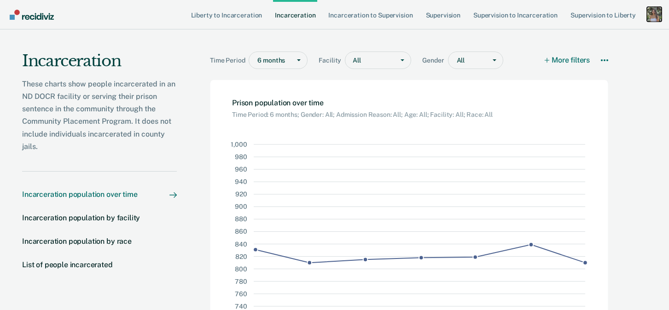
click at [656, 17] on div "Profile dropdown button" at bounding box center [654, 14] width 15 height 15
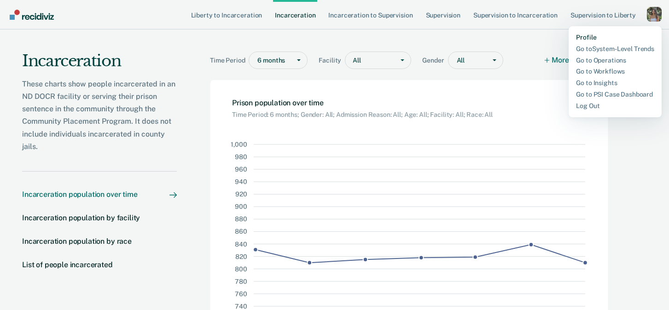
click at [581, 35] on link "Profile" at bounding box center [615, 38] width 78 height 8
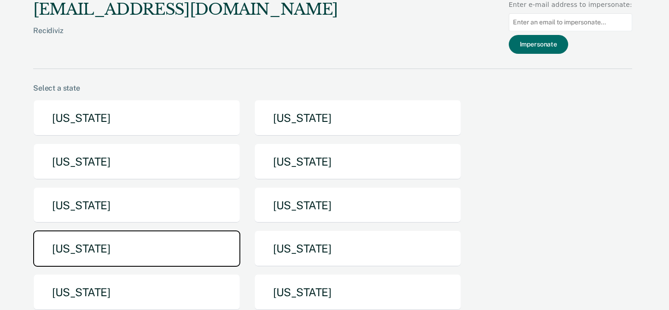
click at [209, 256] on button "[US_STATE]" at bounding box center [136, 249] width 207 height 36
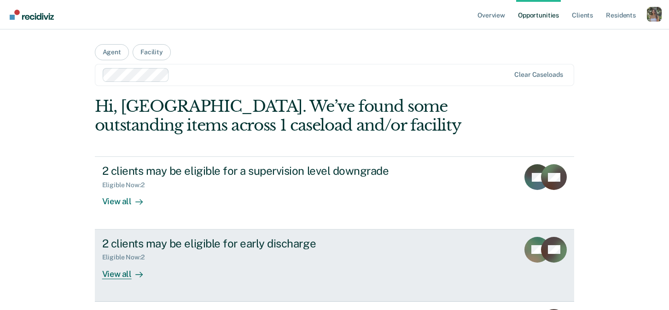
click at [465, 255] on link "2 clients may be eligible for early discharge Eligible Now : 2 View all AK NS" at bounding box center [335, 266] width 480 height 72
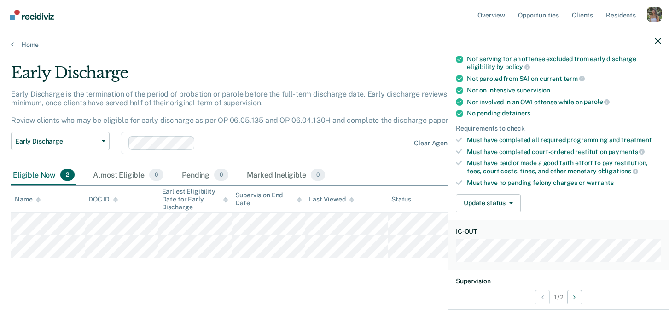
scroll to position [151, 0]
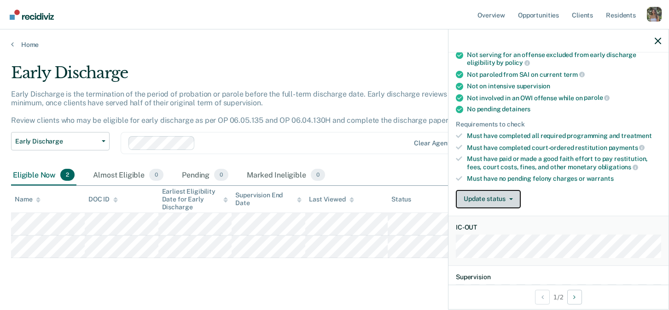
click at [506, 198] on button "Update status" at bounding box center [488, 199] width 65 height 18
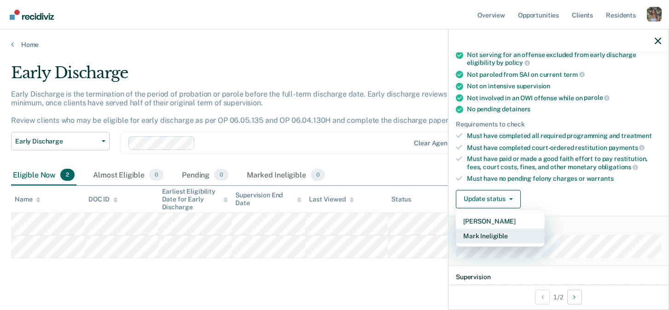
click at [513, 235] on button "Mark Ineligible" at bounding box center [500, 236] width 89 height 15
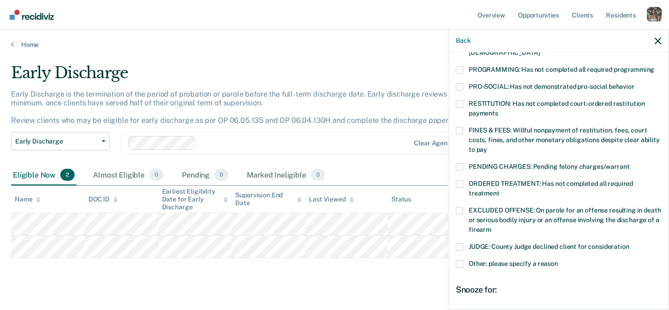
scroll to position [199, 0]
click at [460, 164] on span at bounding box center [459, 167] width 7 height 7
click at [630, 164] on input "PENDING CHARGES: Pending felony charges/warrant" at bounding box center [630, 164] width 0 height 0
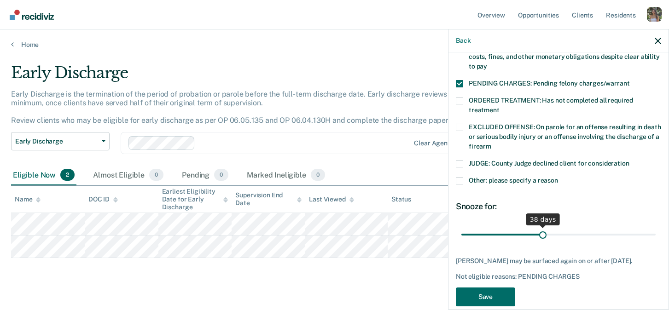
drag, startPoint x: 527, startPoint y: 226, endPoint x: 543, endPoint y: 228, distance: 16.7
type input "38"
click at [543, 228] on input "range" at bounding box center [559, 235] width 194 height 16
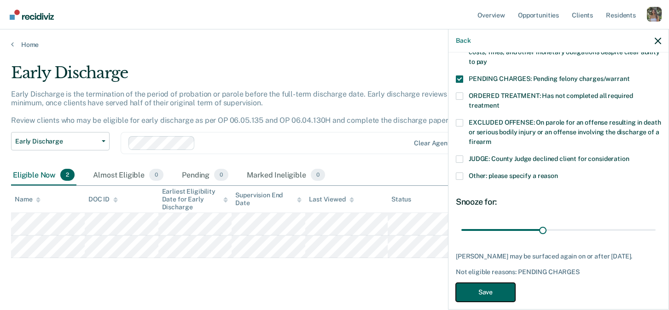
click at [496, 284] on button "Save" at bounding box center [485, 292] width 59 height 19
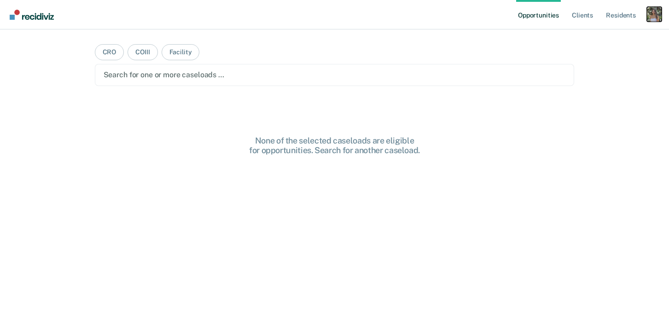
click at [655, 18] on div "Profile dropdown button" at bounding box center [654, 14] width 15 height 15
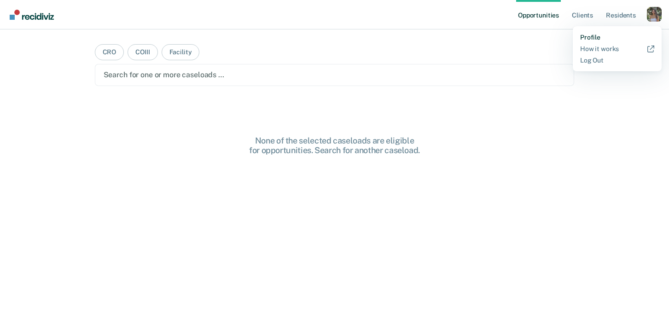
click at [590, 35] on link "Profile" at bounding box center [617, 38] width 74 height 8
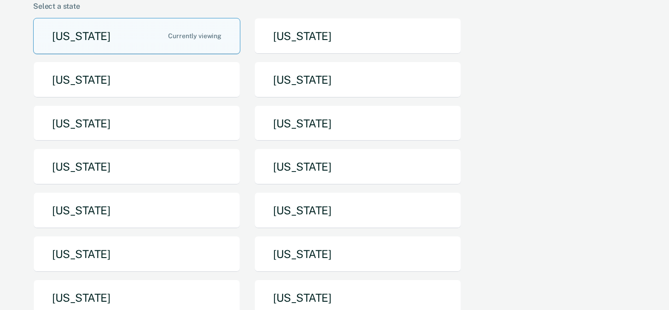
scroll to position [82, 0]
click at [395, 288] on button "[US_STATE]" at bounding box center [357, 298] width 207 height 36
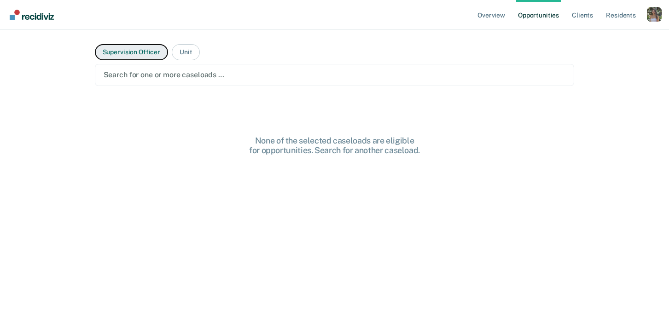
click at [152, 49] on button "Supervision Officer" at bounding box center [131, 52] width 73 height 16
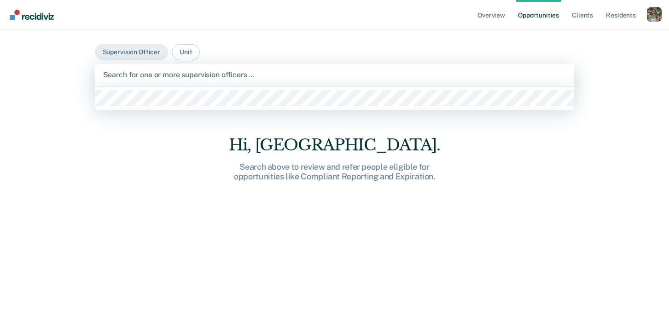
click at [172, 77] on div at bounding box center [334, 75] width 463 height 11
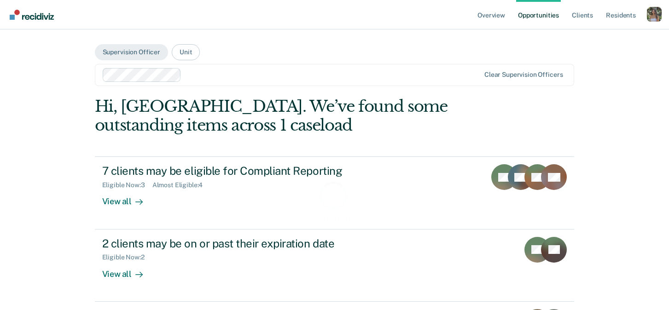
click at [175, 174] on div "Loading data..." at bounding box center [335, 200] width 480 height 207
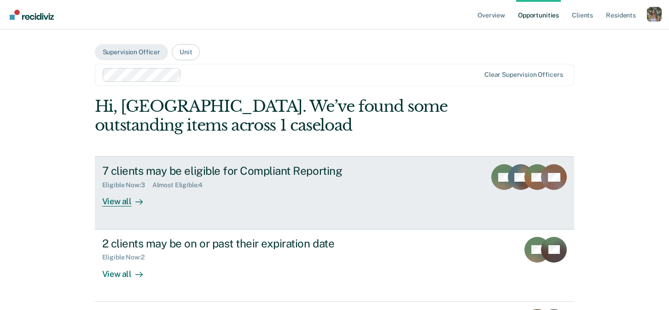
click at [232, 177] on div "7 clients may be eligible for Compliant Reporting" at bounding box center [263, 170] width 323 height 13
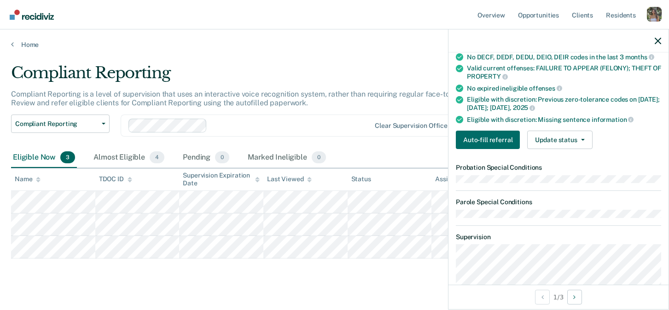
scroll to position [181, 0]
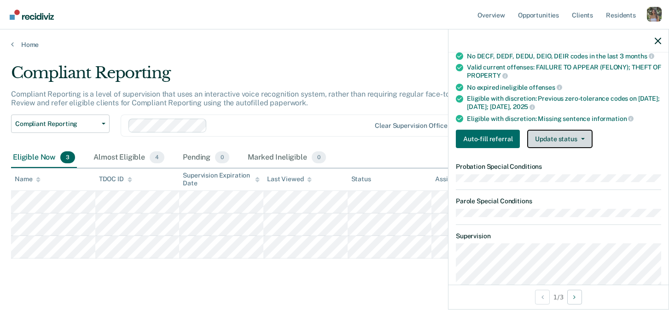
click at [578, 138] on span "button" at bounding box center [581, 139] width 7 height 2
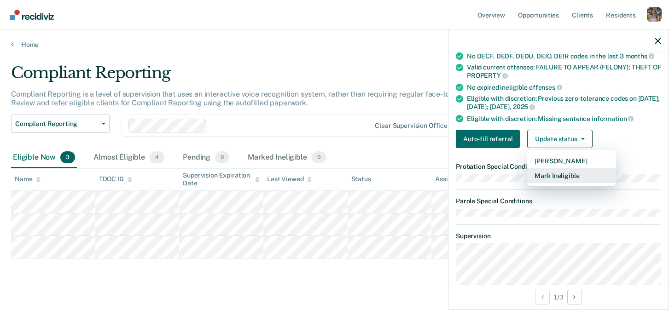
click at [577, 173] on button "Mark Ineligible" at bounding box center [571, 176] width 89 height 15
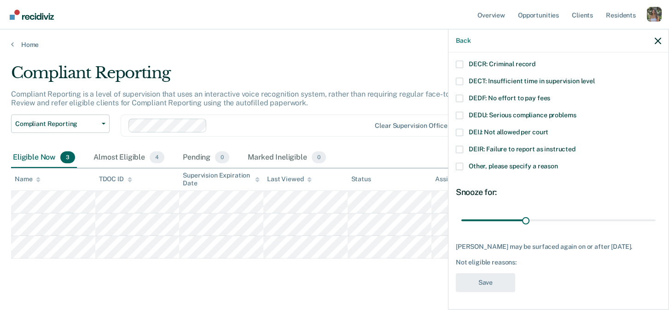
click at [457, 133] on span at bounding box center [459, 132] width 7 height 7
click at [549, 129] on input "DEIJ: Not allowed per court" at bounding box center [549, 129] width 0 height 0
click at [493, 290] on button "Save" at bounding box center [485, 283] width 59 height 19
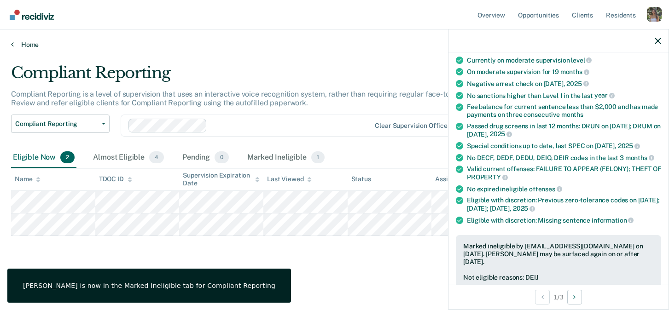
click at [28, 46] on link "Home" at bounding box center [334, 45] width 647 height 8
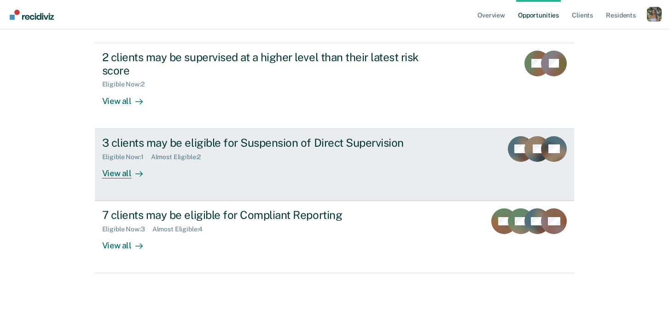
scroll to position [191, 0]
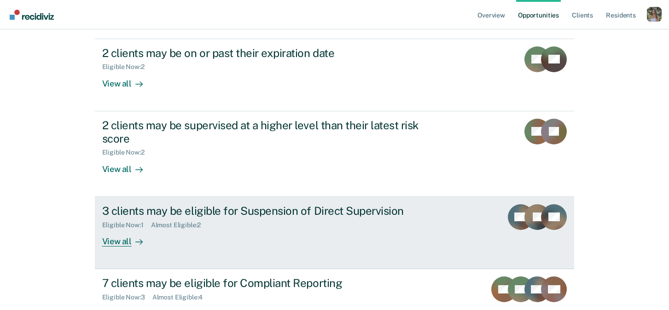
click at [191, 264] on link "3 clients may be eligible for Suspension of Direct Supervision Eligible Now : 1…" at bounding box center [335, 233] width 480 height 72
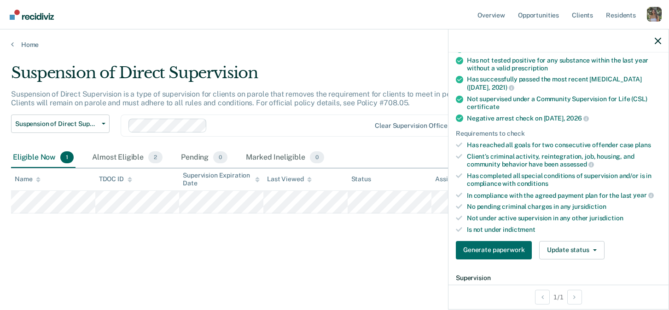
scroll to position [126, 0]
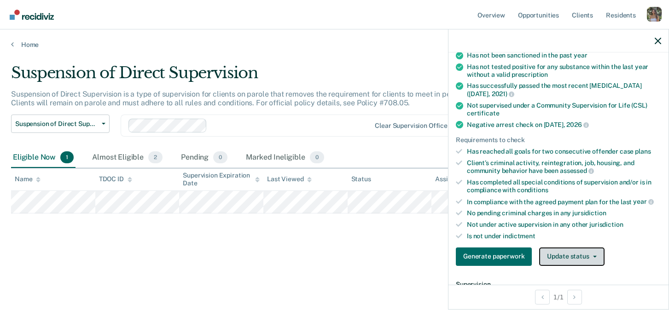
click at [582, 253] on button "Update status" at bounding box center [571, 257] width 65 height 18
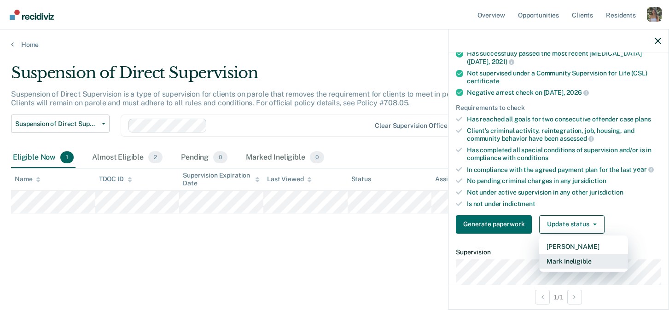
click at [588, 264] on button "Mark Ineligible" at bounding box center [583, 261] width 89 height 15
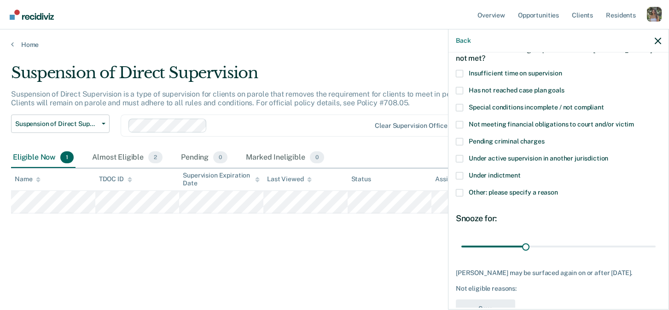
scroll to position [50, 0]
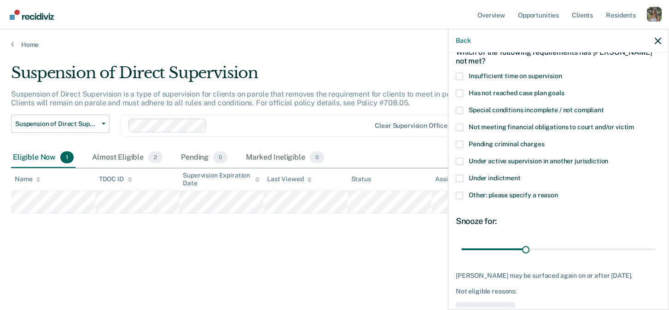
click at [460, 73] on span at bounding box center [459, 76] width 7 height 7
click at [562, 73] on input "Insufficient time on supervision" at bounding box center [562, 73] width 0 height 0
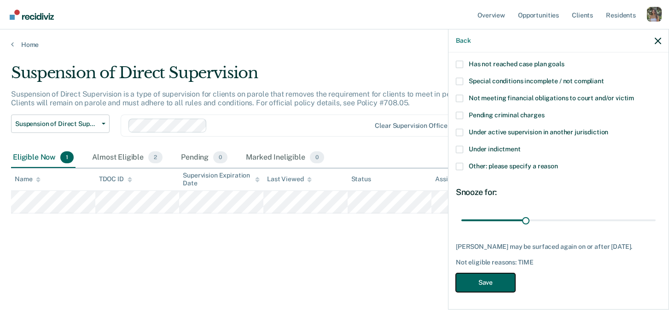
click at [489, 277] on button "Save" at bounding box center [485, 283] width 59 height 19
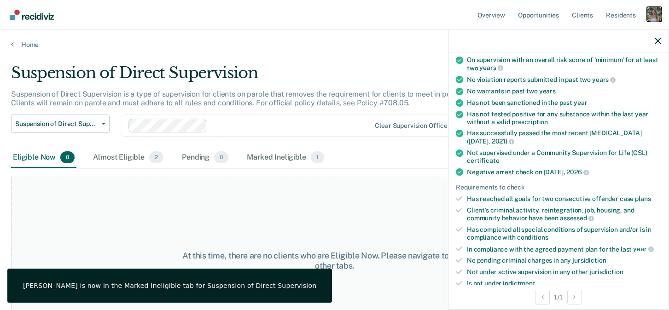
click at [654, 13] on div "Profile dropdown button" at bounding box center [654, 14] width 15 height 15
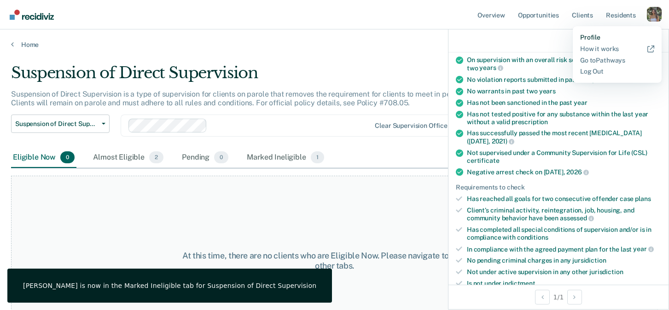
click at [591, 36] on link "Profile" at bounding box center [617, 38] width 74 height 8
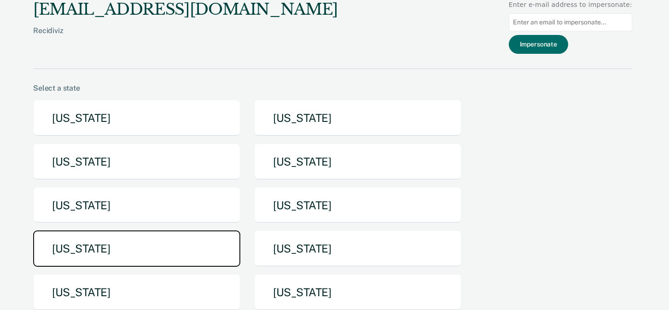
click at [102, 246] on button "[US_STATE]" at bounding box center [136, 249] width 207 height 36
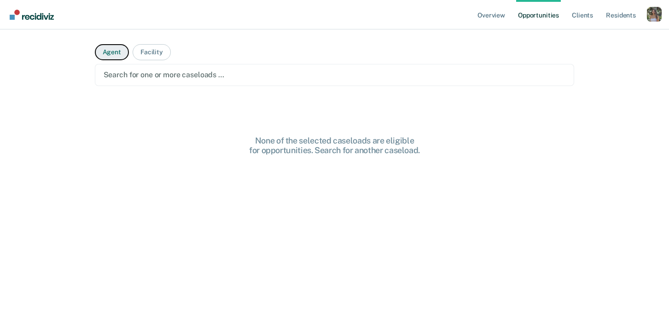
click at [106, 58] on button "Agent" at bounding box center [112, 52] width 34 height 16
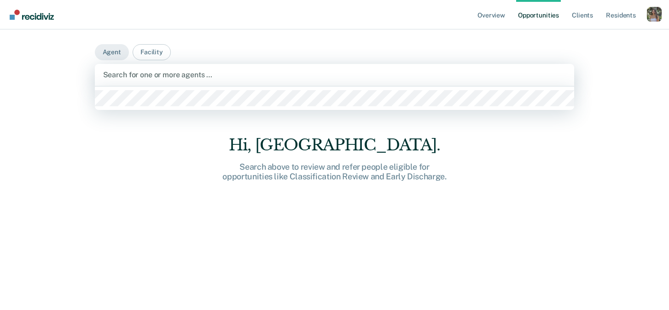
click at [173, 78] on div at bounding box center [334, 75] width 463 height 11
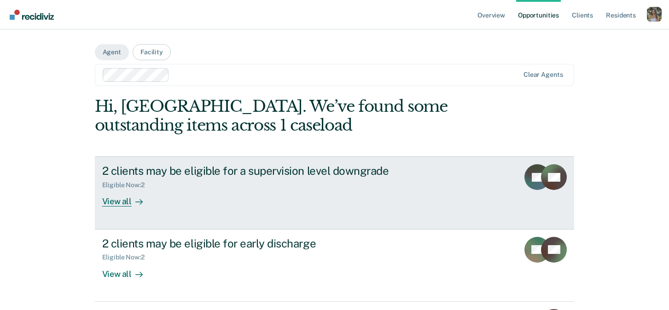
click at [159, 184] on div "Eligible Now : 2" at bounding box center [263, 184] width 323 height 12
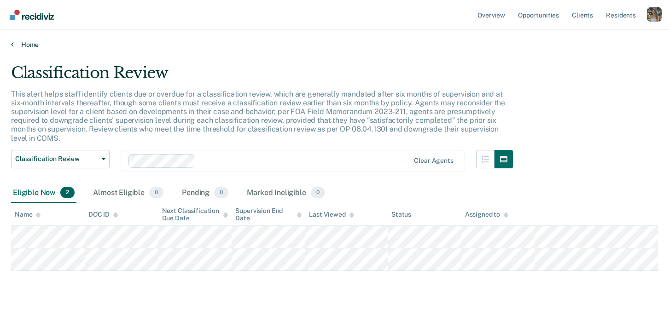
click at [12, 44] on icon at bounding box center [12, 44] width 3 height 7
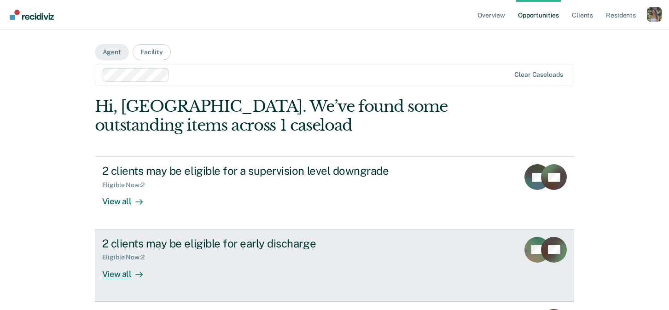
click at [208, 262] on div "2 clients may be eligible for early discharge Eligible Now : 2 View all" at bounding box center [274, 258] width 345 height 42
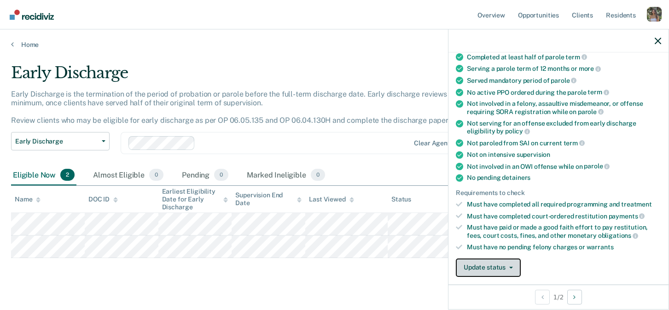
click at [507, 270] on button "Update status" at bounding box center [488, 268] width 65 height 18
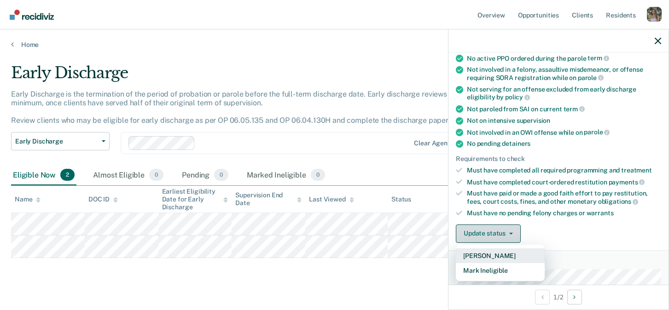
scroll to position [116, 0]
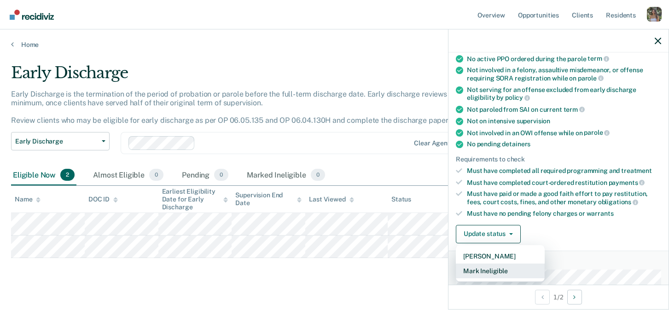
click at [489, 267] on button "Mark Ineligible" at bounding box center [500, 271] width 89 height 15
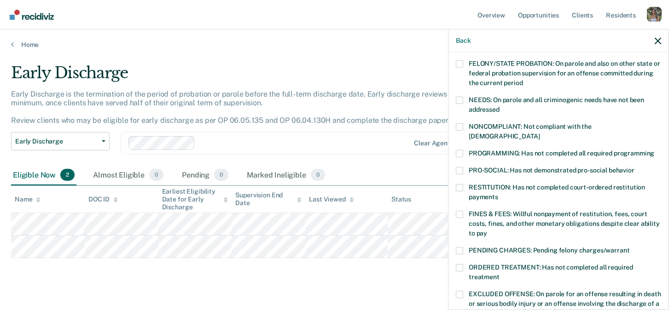
click at [459, 264] on span at bounding box center [459, 267] width 7 height 7
click at [500, 274] on input "ORDERED TREATMENT: Has not completed all required treatment" at bounding box center [500, 274] width 0 height 0
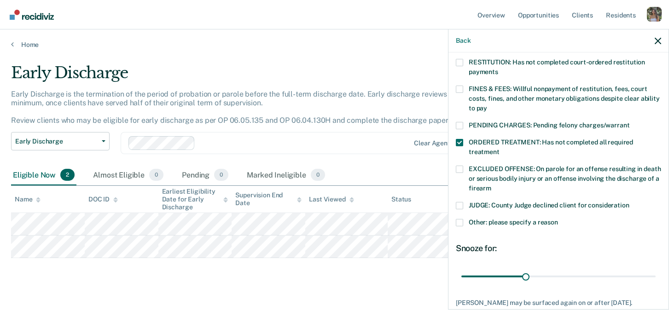
scroll to position [287, 0]
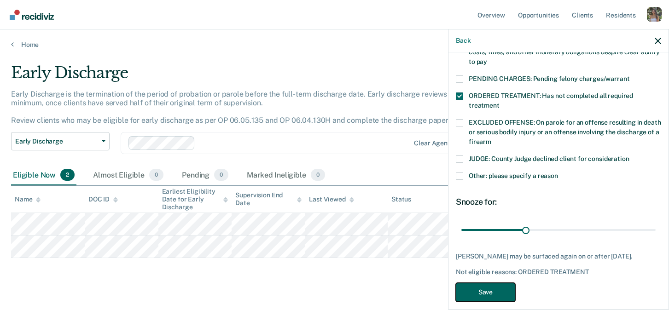
click at [484, 285] on button "Save" at bounding box center [485, 292] width 59 height 19
click at [595, 119] on span "EXCLUDED OFFENSE: On parole for an offense resulting in death or serious bodily…" at bounding box center [565, 132] width 192 height 27
click at [492, 139] on input "EXCLUDED OFFENSE: On parole for an offense resulting in death or serious bodily…" at bounding box center [492, 139] width 0 height 0
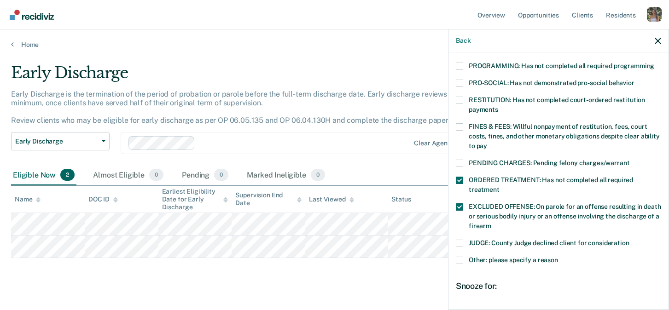
scroll to position [203, 0]
